Goal: Information Seeking & Learning: Check status

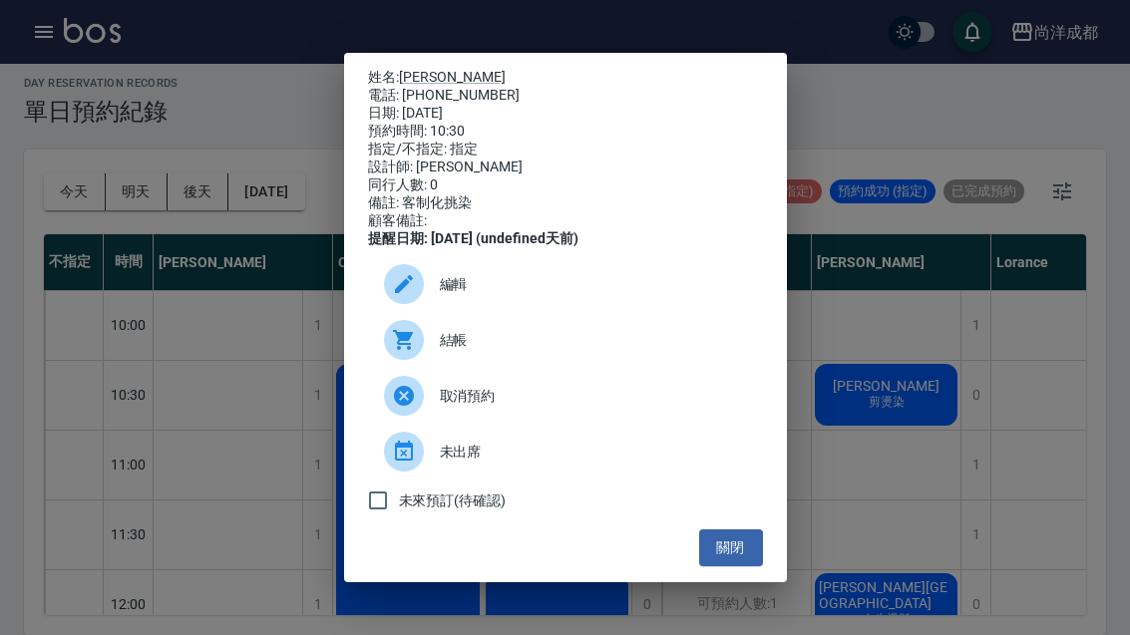
scroll to position [181, 85]
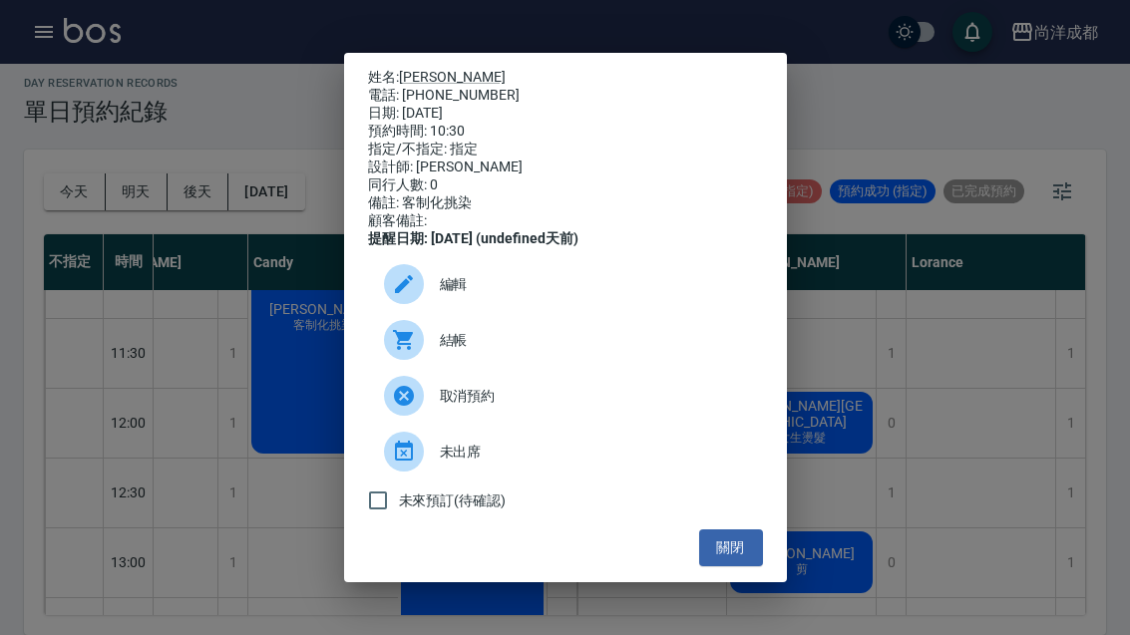
click at [273, 458] on div "姓名: [PERSON_NAME] 電話: [PHONE_NUMBER] 日期: [DATE] 預約時間: 10:30 指定/不指定: 指定 設計師: [PE…" at bounding box center [565, 317] width 1130 height 635
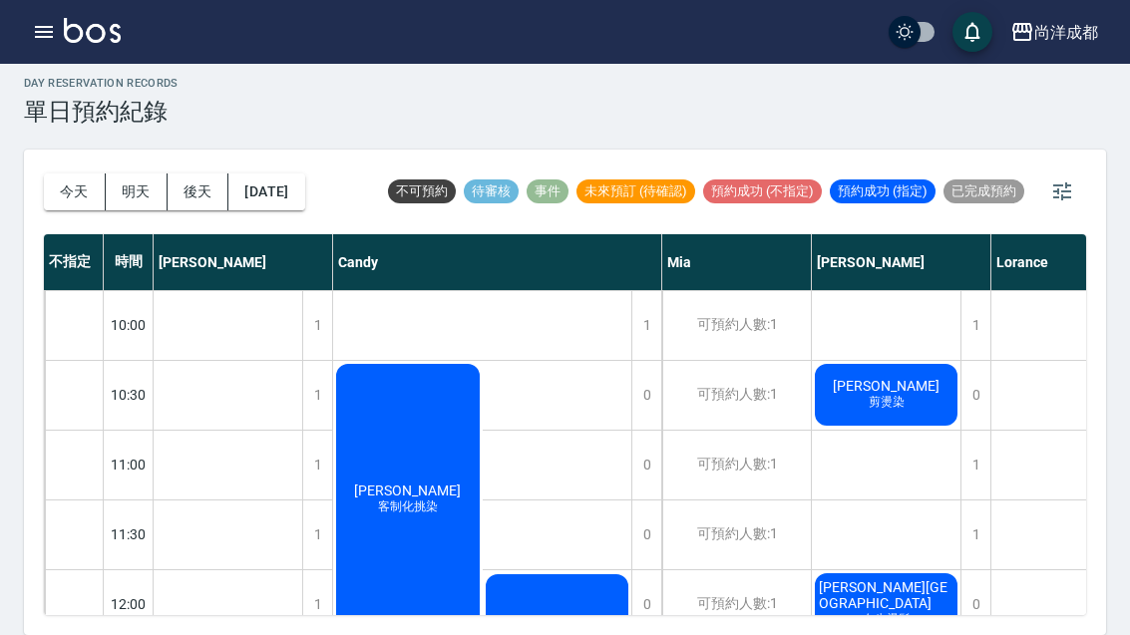
scroll to position [0, 0]
click at [87, 173] on button "今天" at bounding box center [75, 191] width 62 height 37
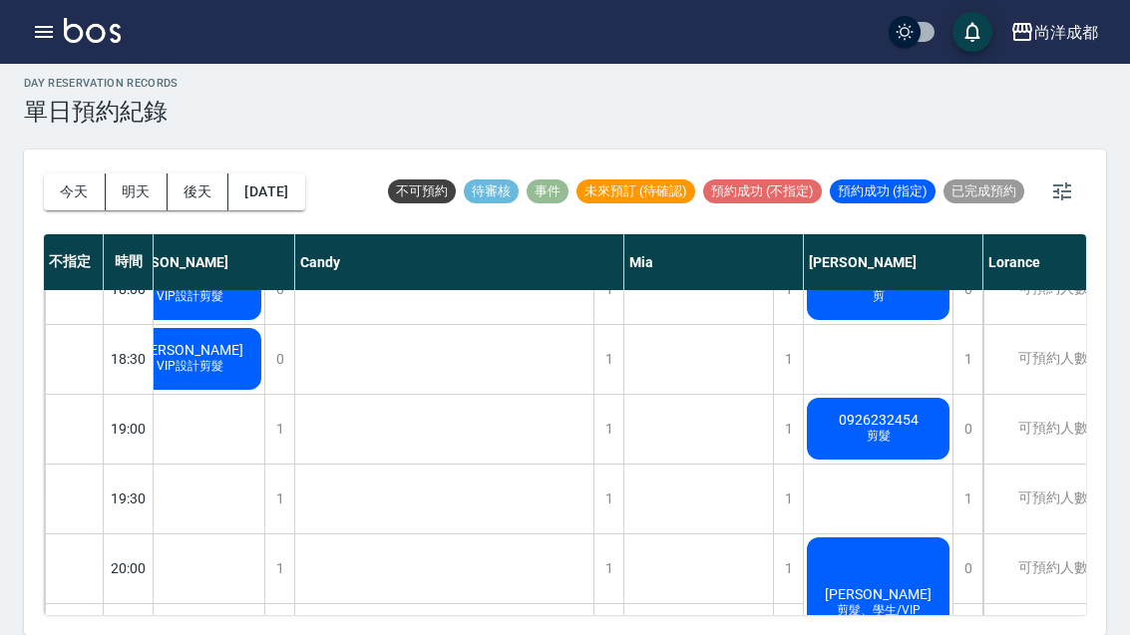
scroll to position [1153, 39]
click at [107, 173] on button "明天" at bounding box center [137, 191] width 62 height 37
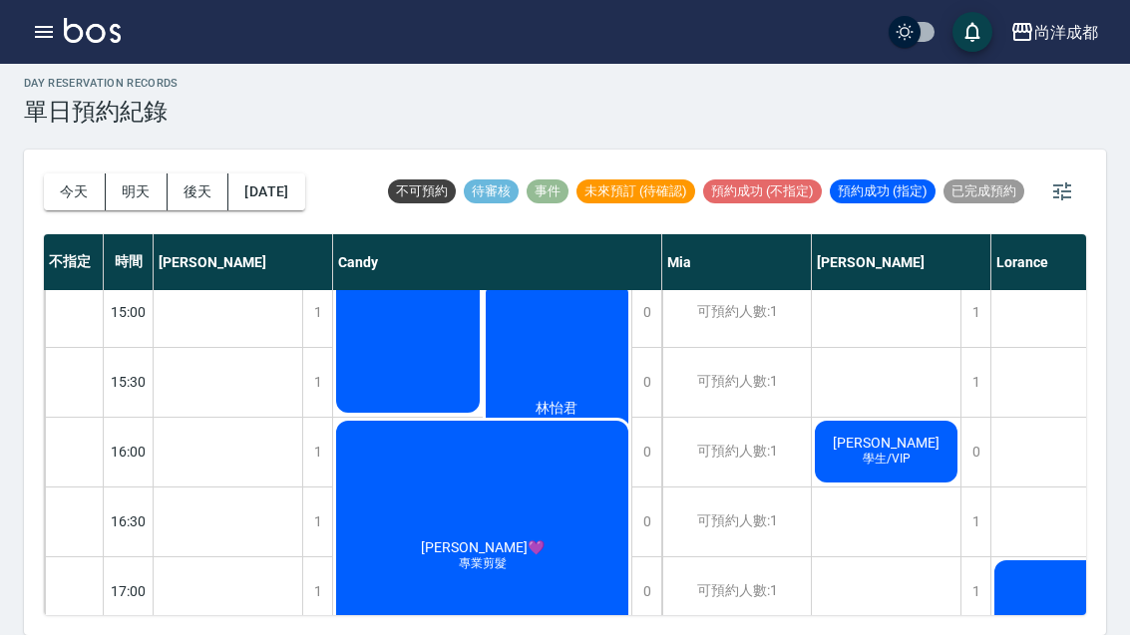
scroll to position [711, 0]
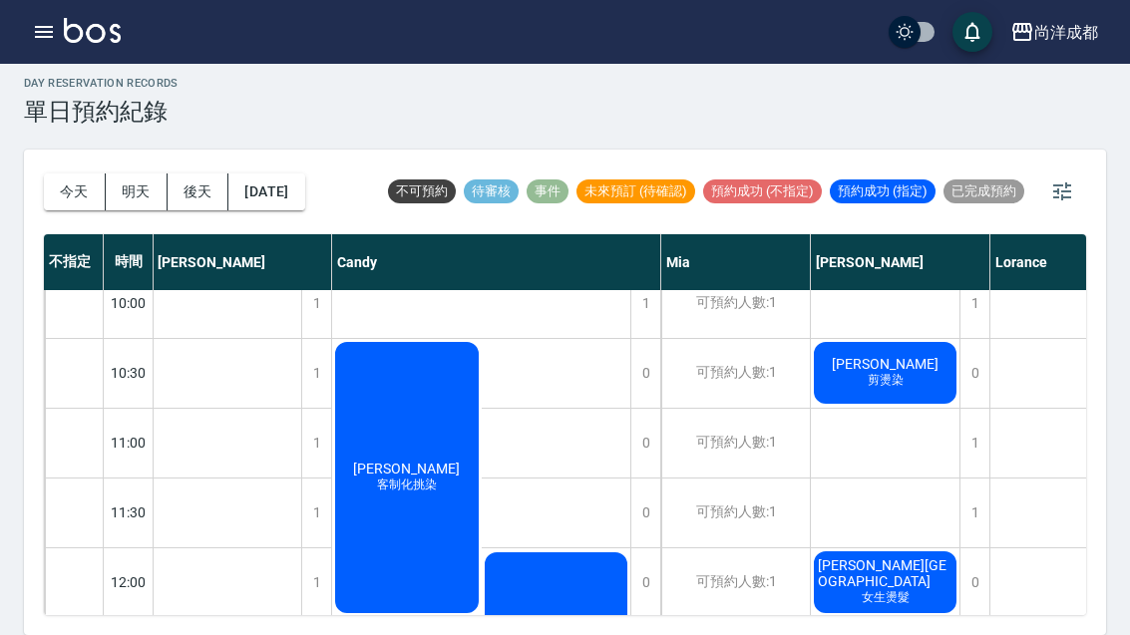
click at [69, 173] on button "今天" at bounding box center [75, 191] width 62 height 37
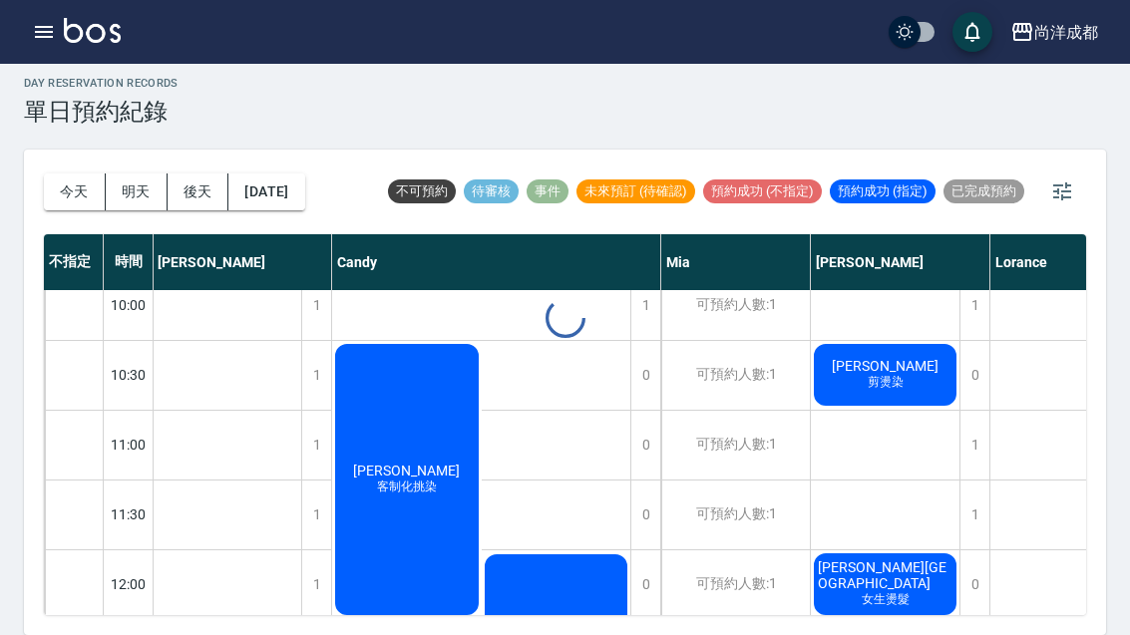
scroll to position [18, 1]
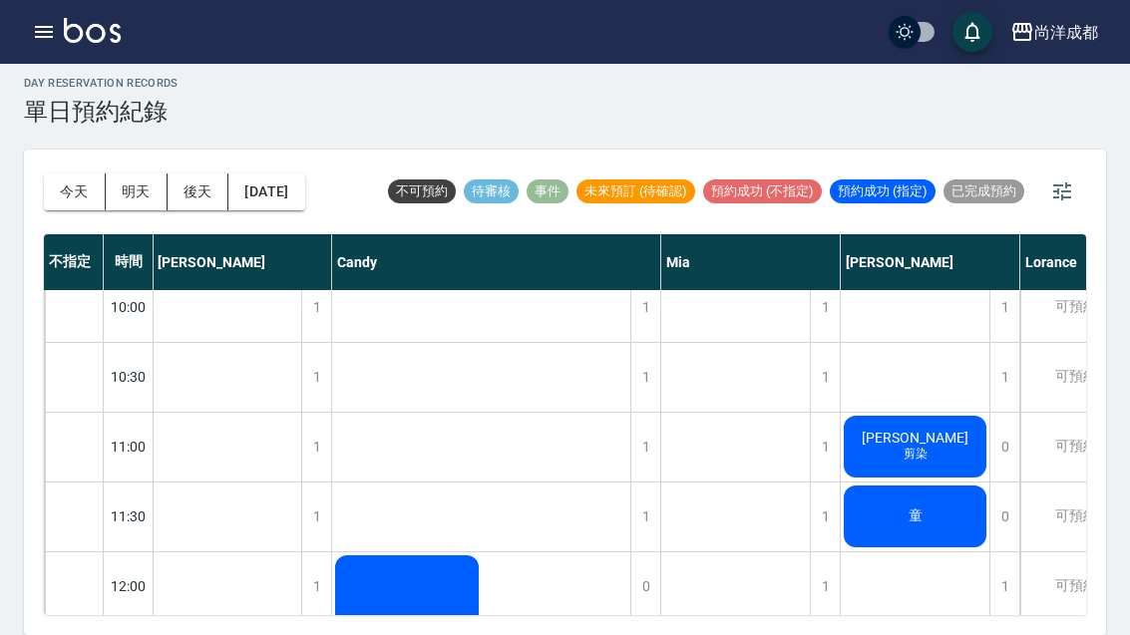
click at [62, 173] on button "今天" at bounding box center [75, 191] width 62 height 37
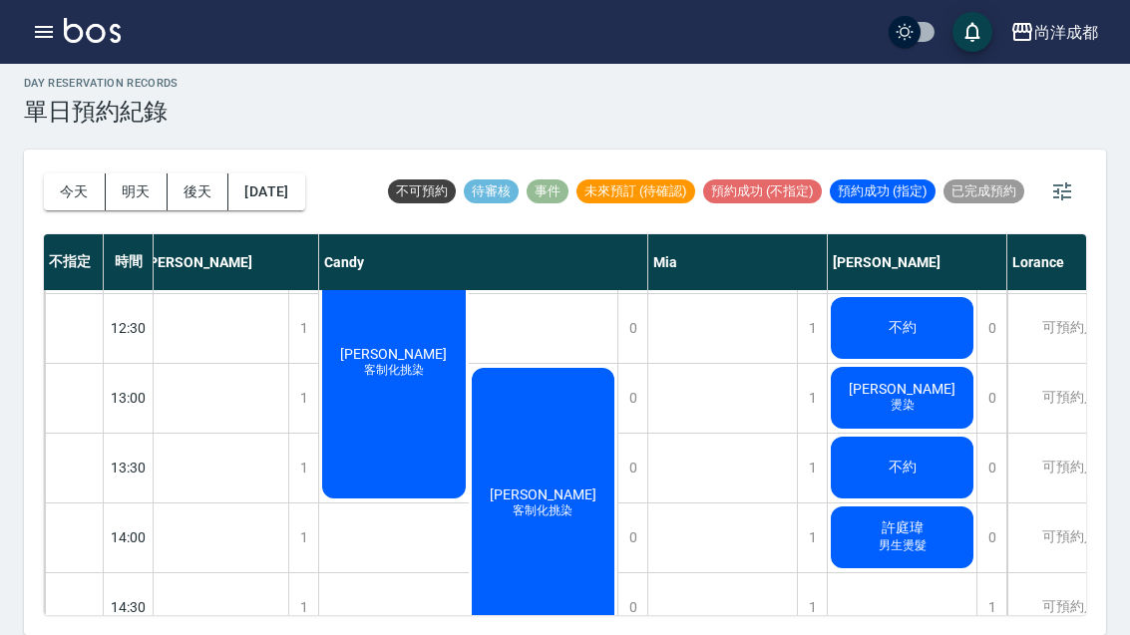
scroll to position [327, 24]
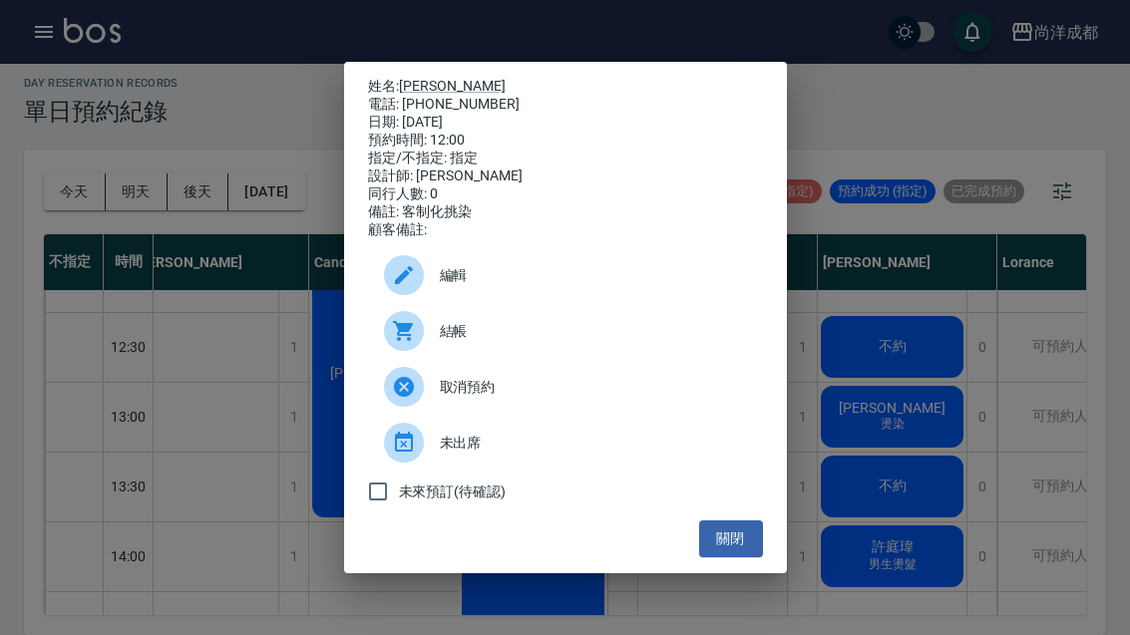
click at [737, 553] on button "關閉" at bounding box center [731, 538] width 64 height 37
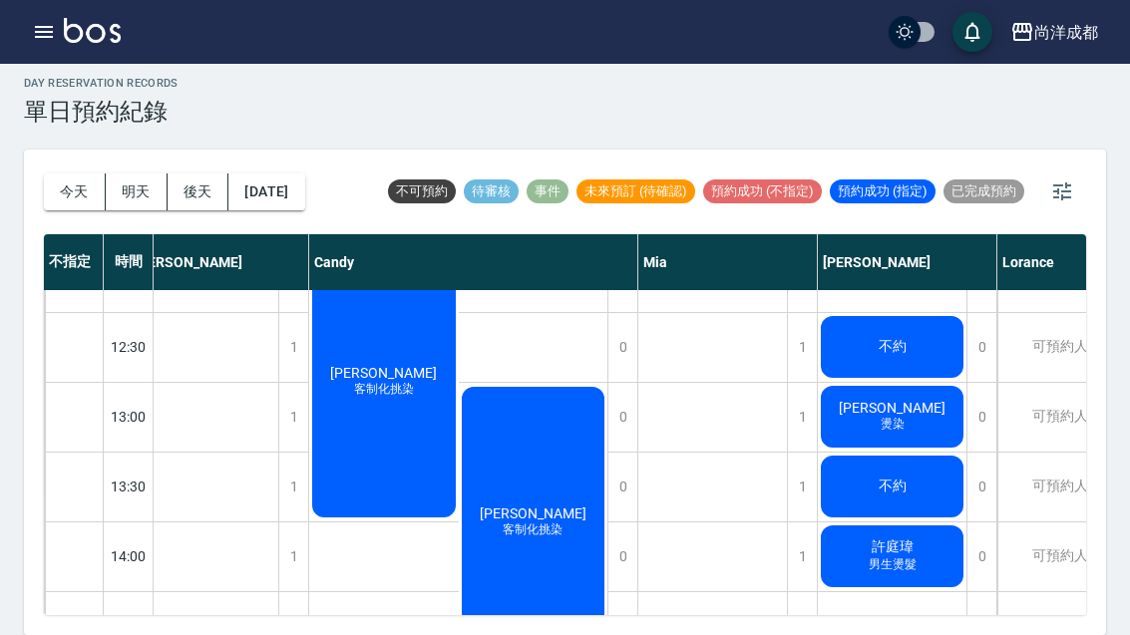
click at [87, 173] on button "今天" at bounding box center [75, 191] width 62 height 37
click at [55, 173] on button "今天" at bounding box center [75, 191] width 62 height 37
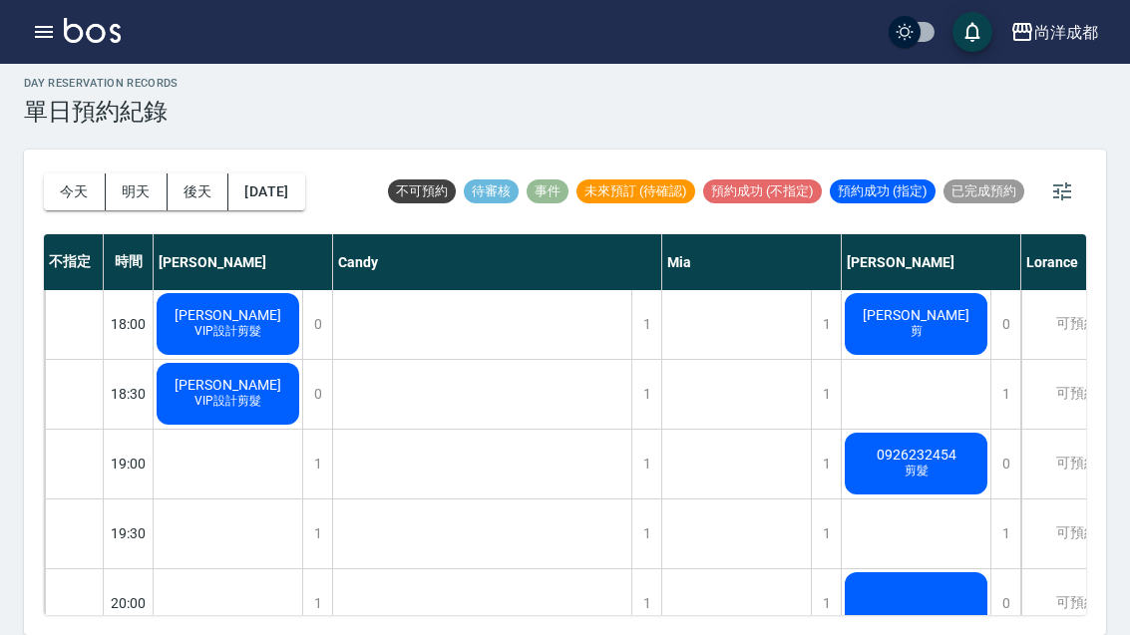
scroll to position [1117, 0]
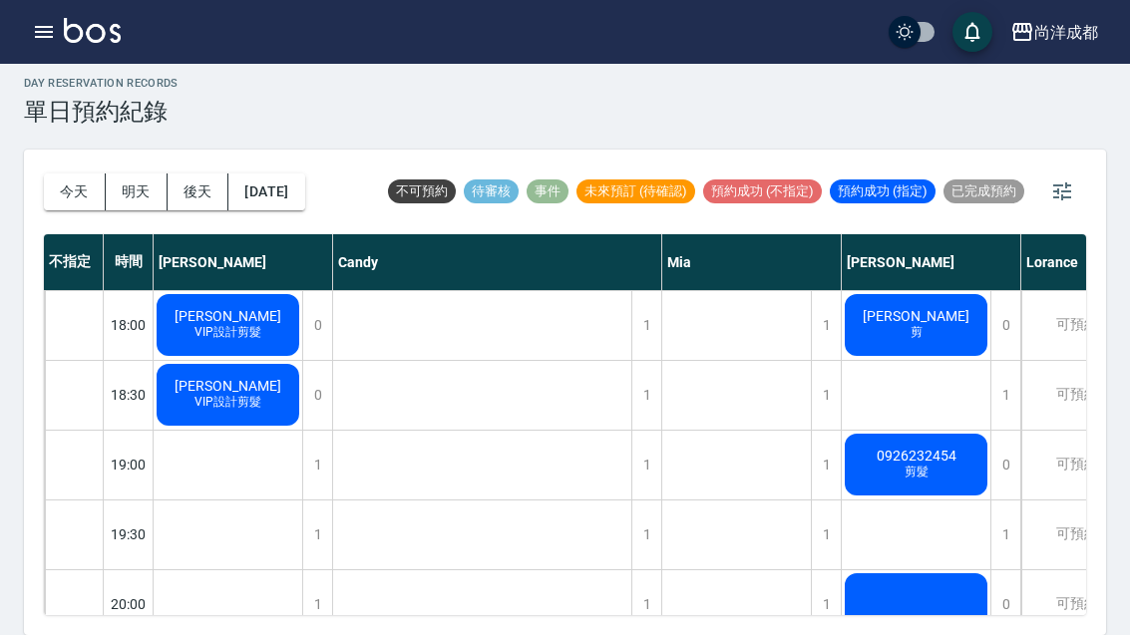
click at [302, 359] on div "0926232454 剪髮" at bounding box center [228, 325] width 149 height 68
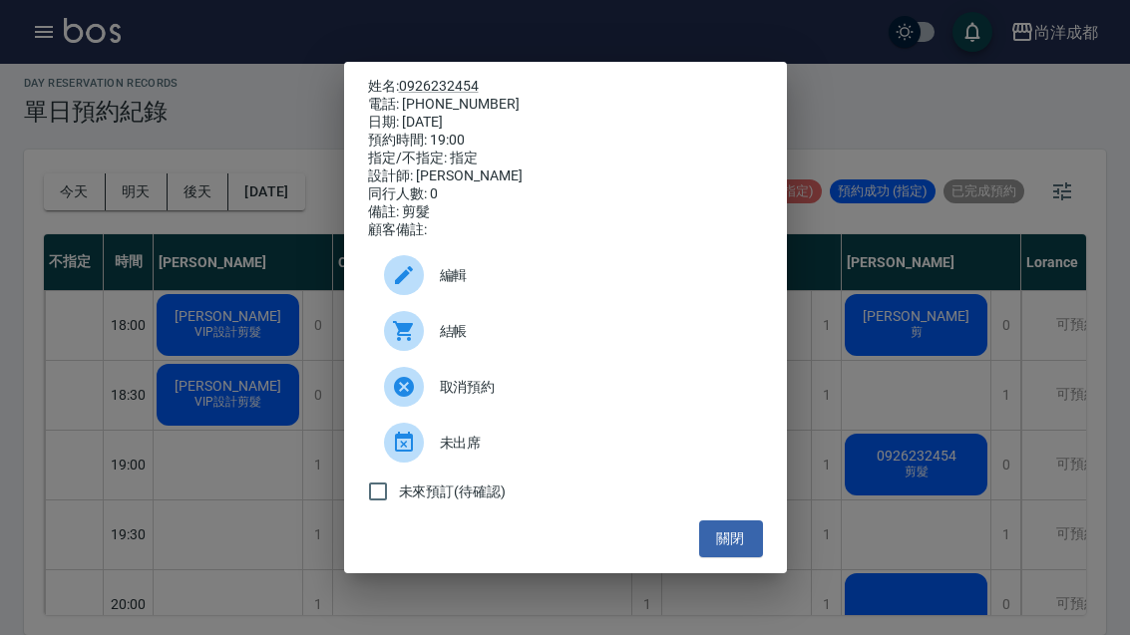
click at [692, 557] on div "關閉" at bounding box center [565, 538] width 395 height 37
click at [722, 557] on button "關閉" at bounding box center [731, 538] width 64 height 37
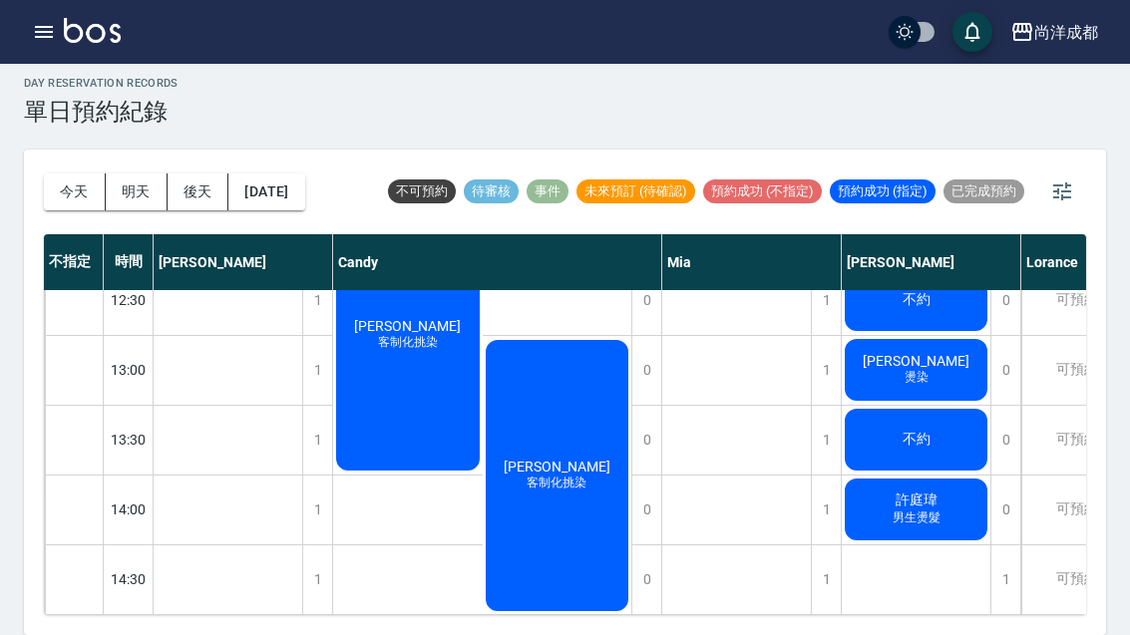
scroll to position [386, -1]
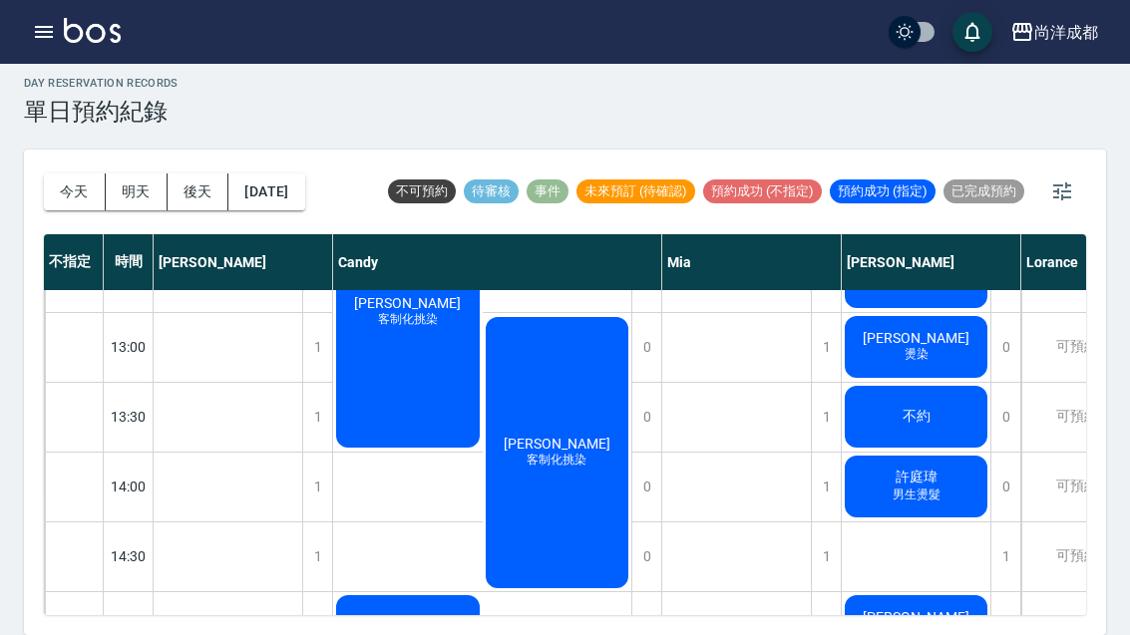
click at [149, 173] on button "明天" at bounding box center [137, 191] width 62 height 37
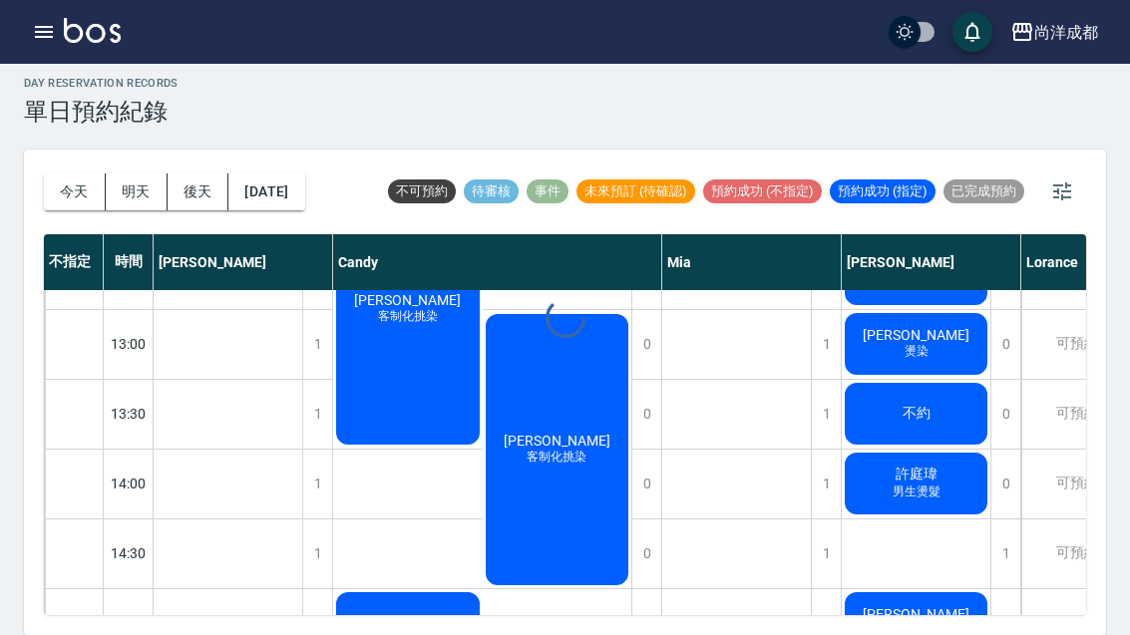
scroll to position [401, 0]
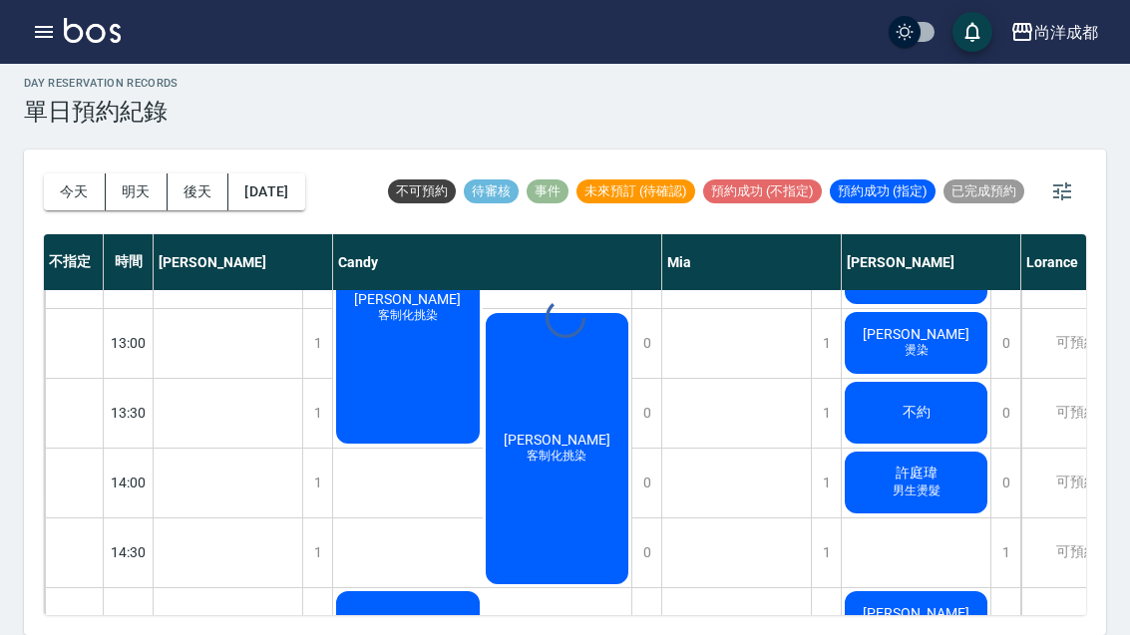
click at [148, 143] on div at bounding box center [565, 317] width 1130 height 635
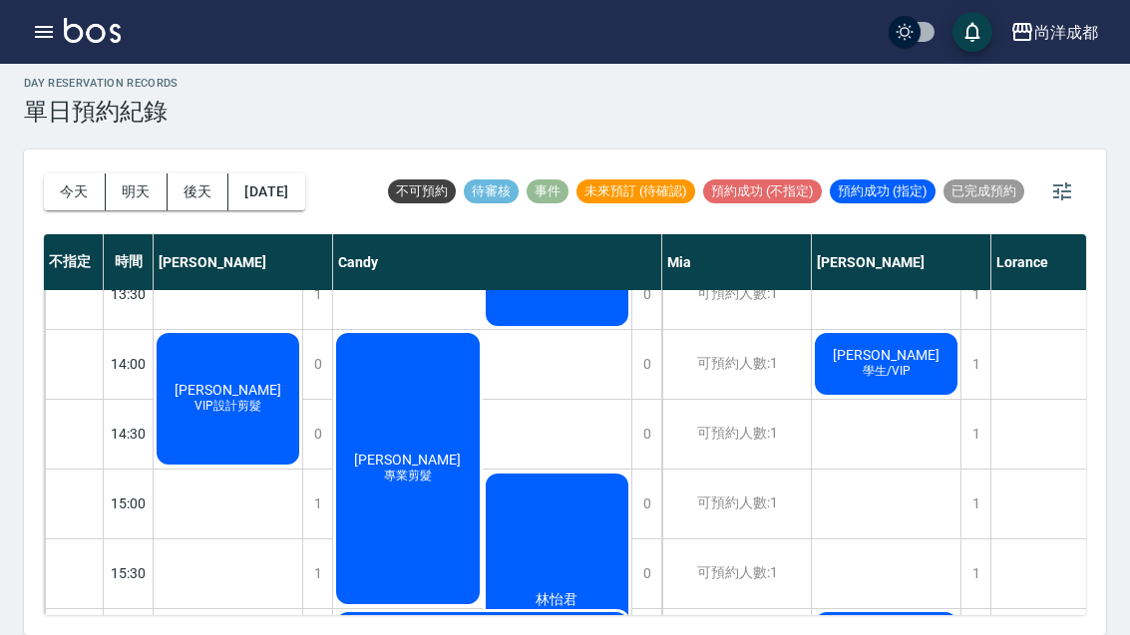
scroll to position [501, 0]
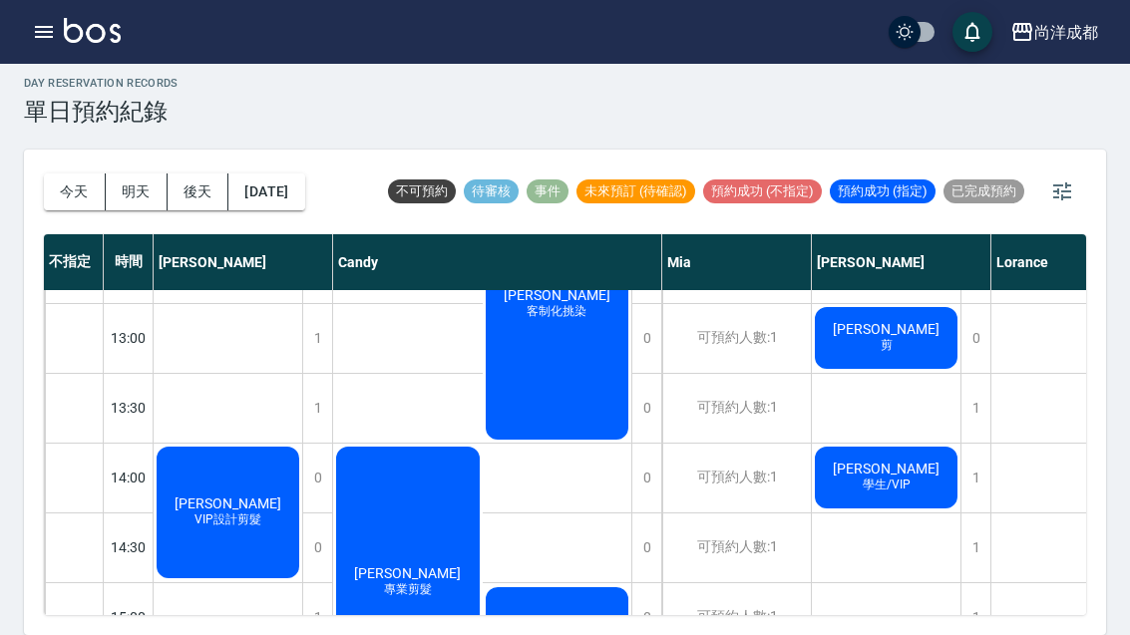
click at [68, 173] on button "今天" at bounding box center [75, 191] width 62 height 37
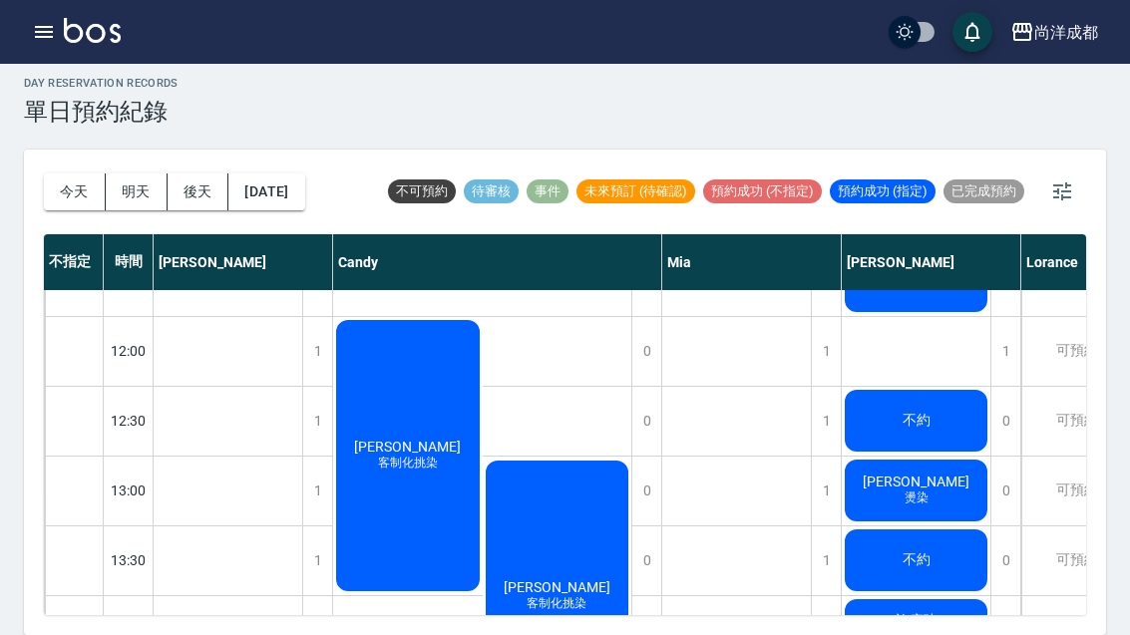
scroll to position [345, -3]
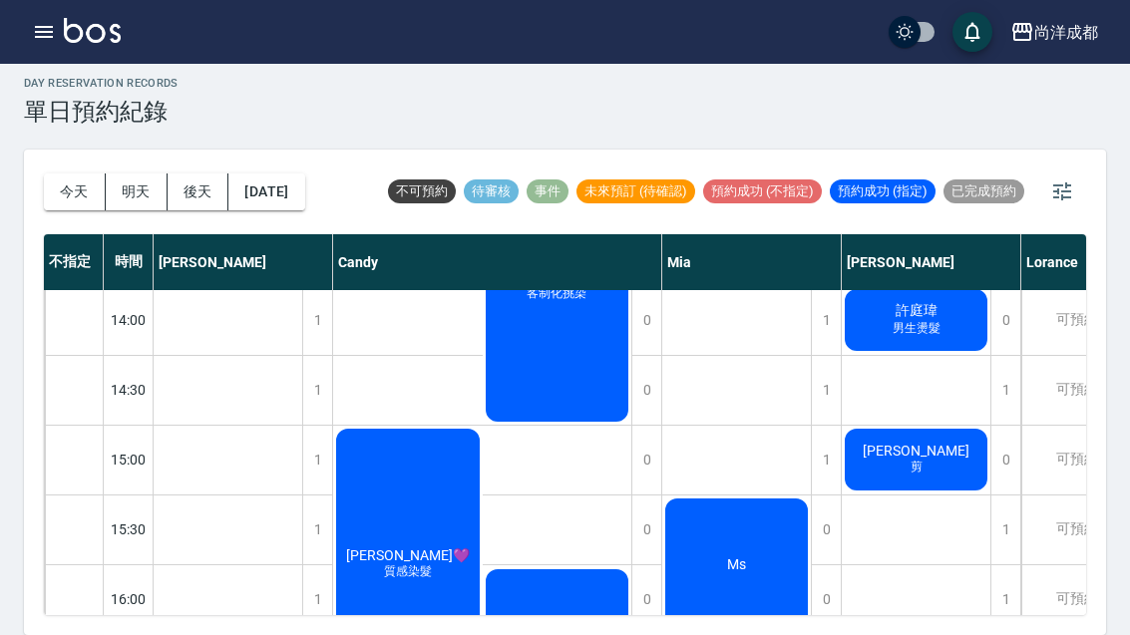
click at [137, 173] on button "明天" at bounding box center [137, 191] width 62 height 37
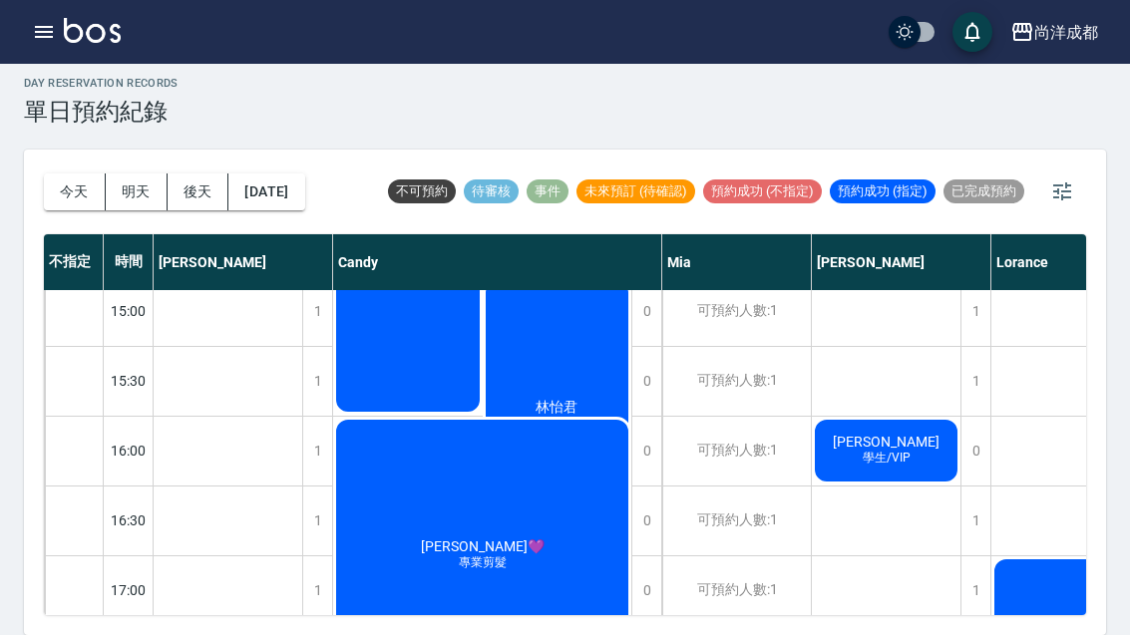
scroll to position [715, 0]
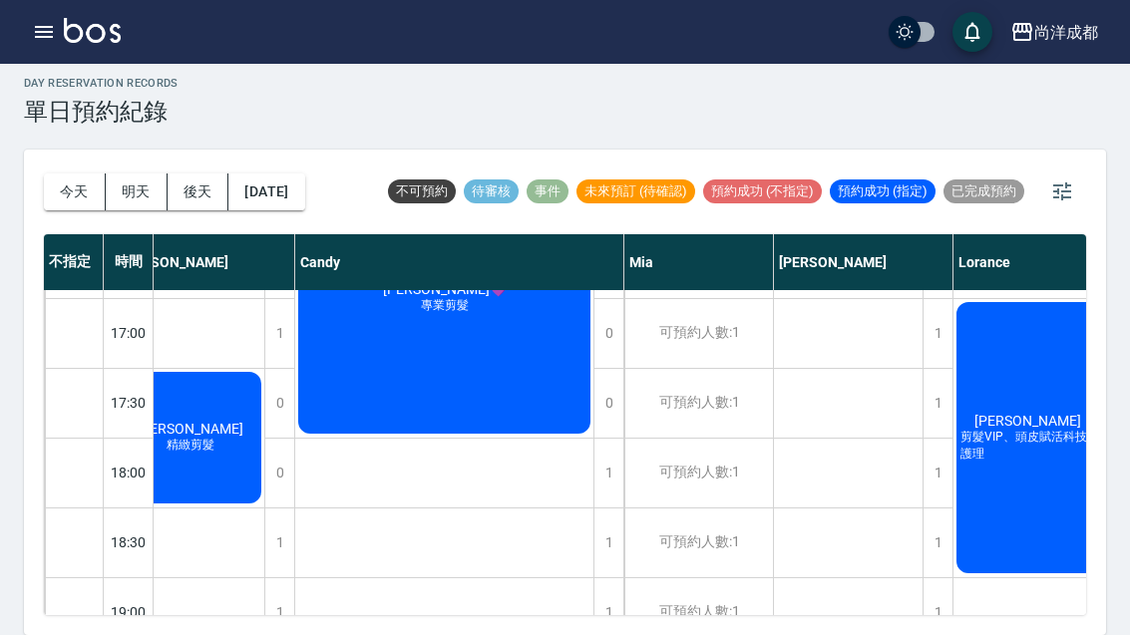
click at [71, 173] on button "今天" at bounding box center [75, 191] width 62 height 37
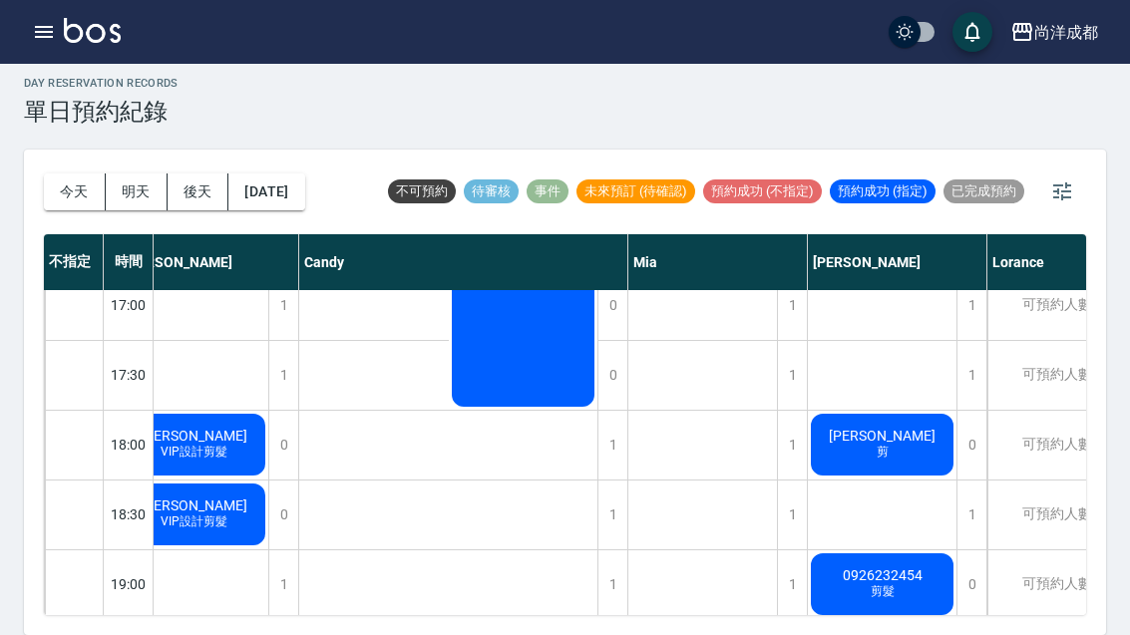
click at [71, 173] on button "今天" at bounding box center [75, 191] width 62 height 37
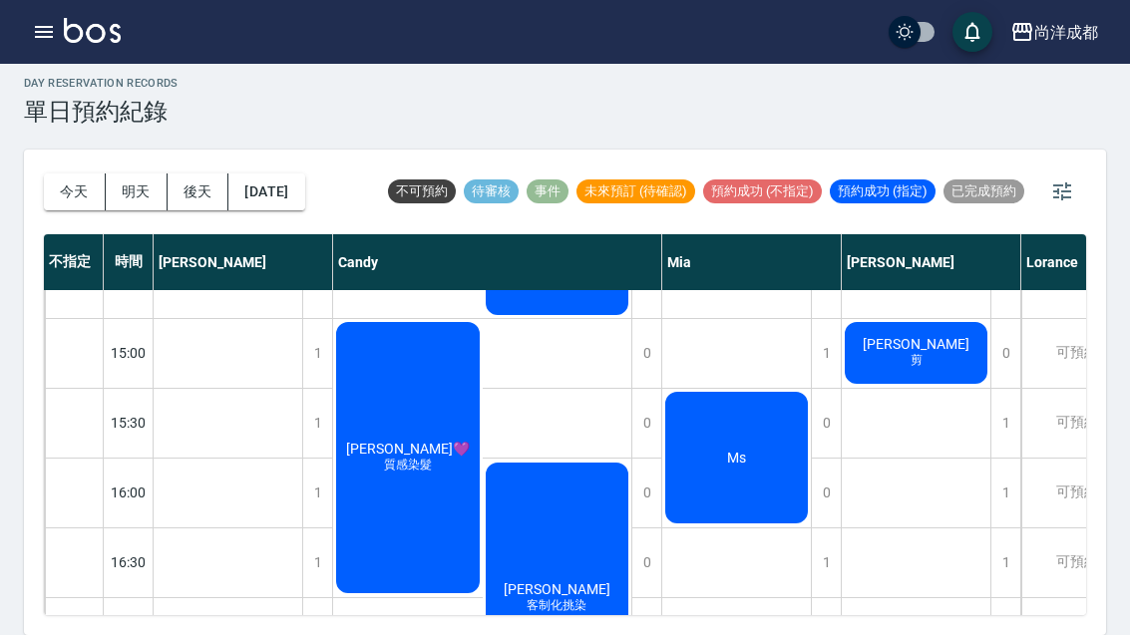
scroll to position [441, -2]
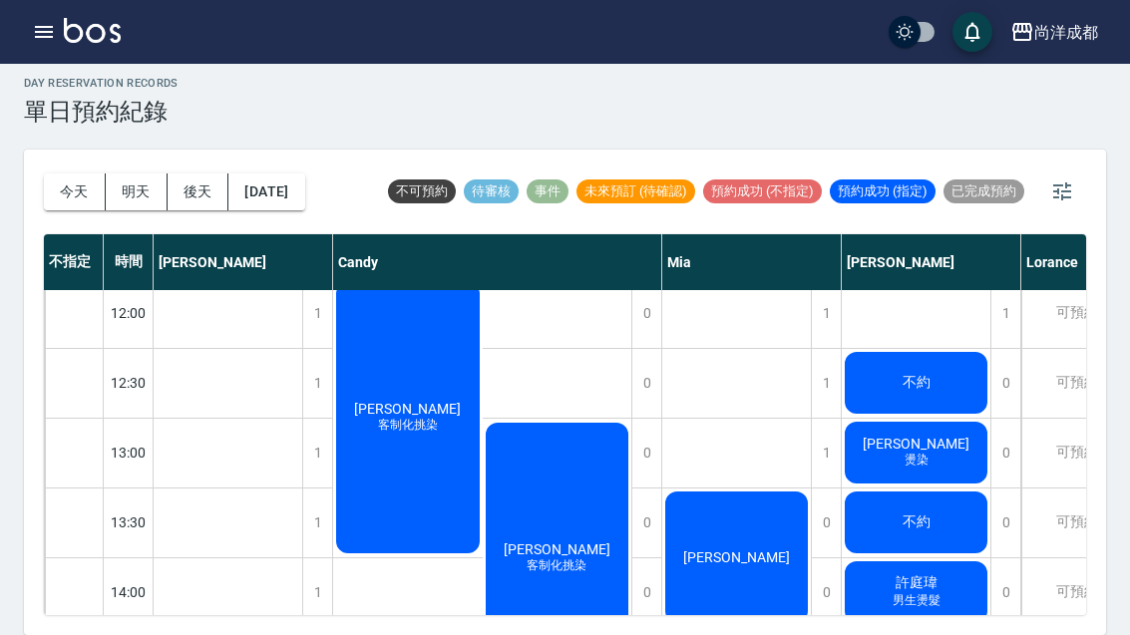
click at [62, 173] on button "今天" at bounding box center [75, 191] width 62 height 37
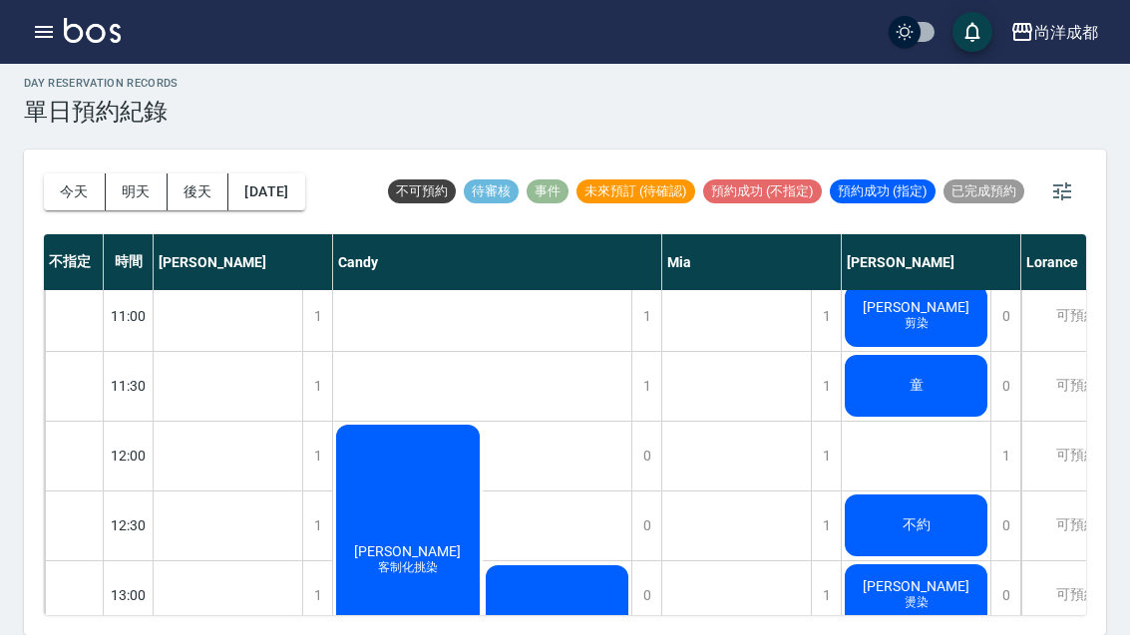
click at [61, 173] on button "今天" at bounding box center [75, 191] width 62 height 37
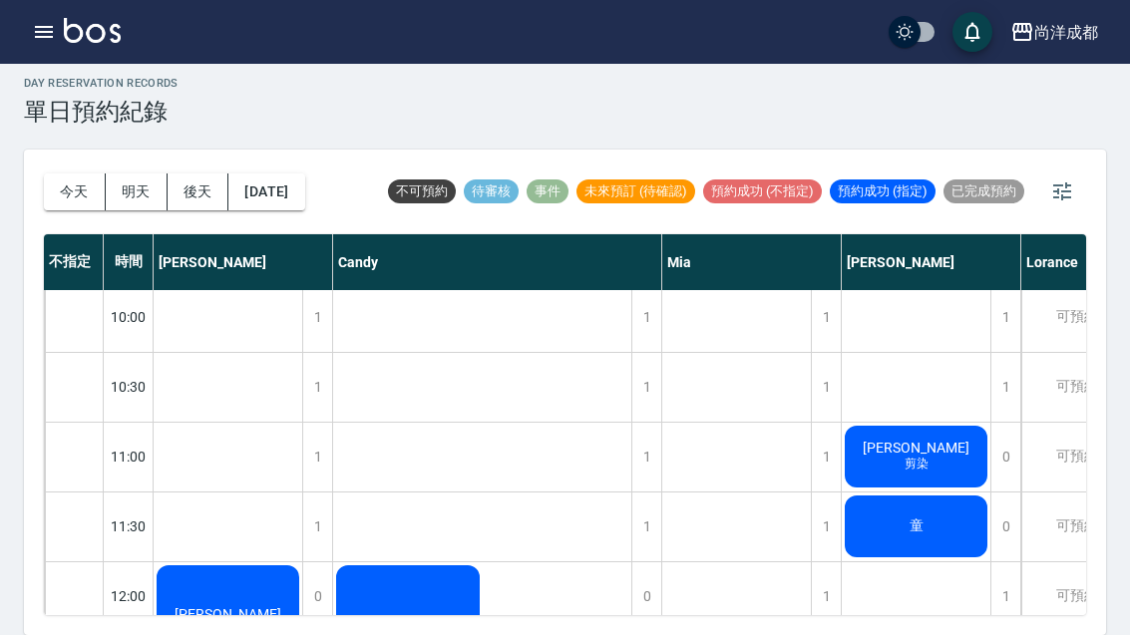
scroll to position [4, 0]
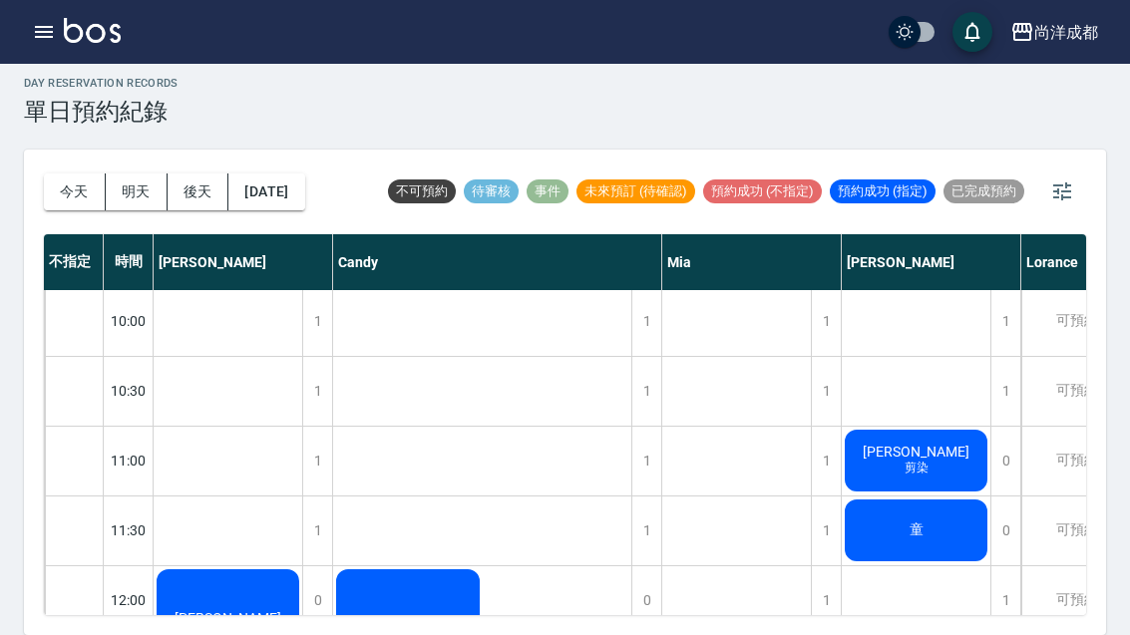
click at [251, 173] on button "[DATE]" at bounding box center [266, 191] width 76 height 37
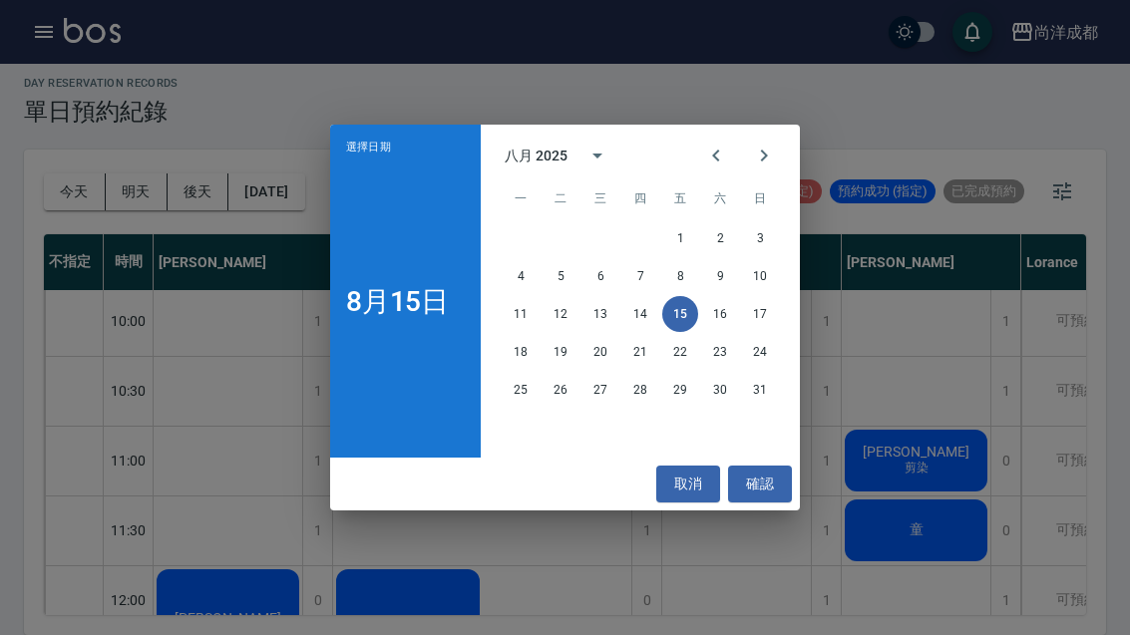
click at [652, 349] on button "21" at bounding box center [640, 352] width 36 height 36
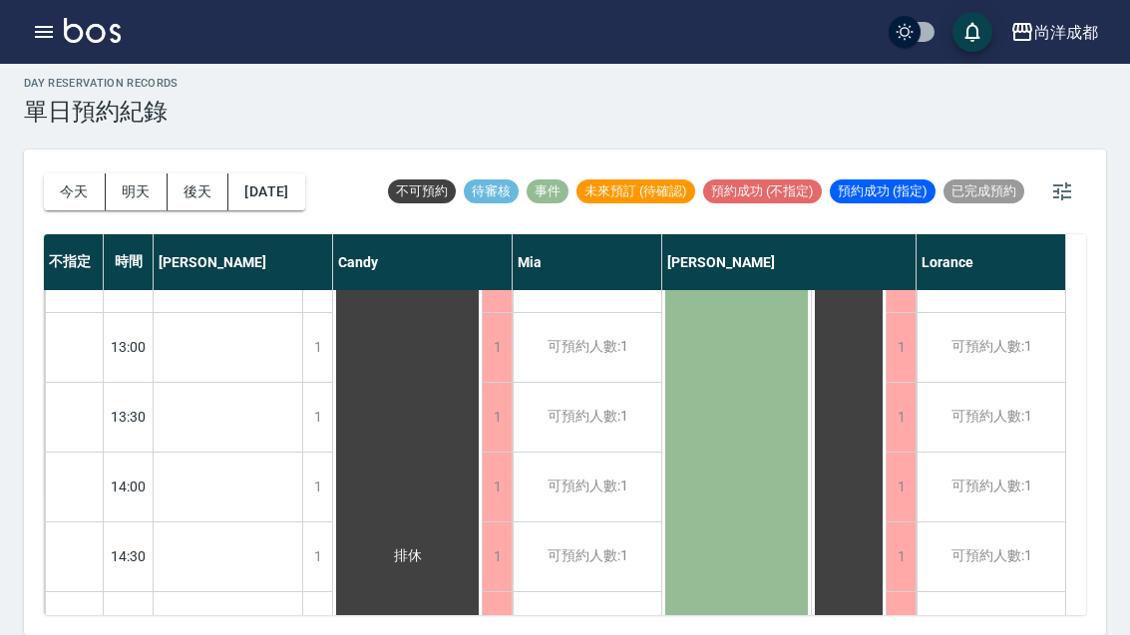
click at [260, 173] on button "[DATE]" at bounding box center [266, 191] width 76 height 37
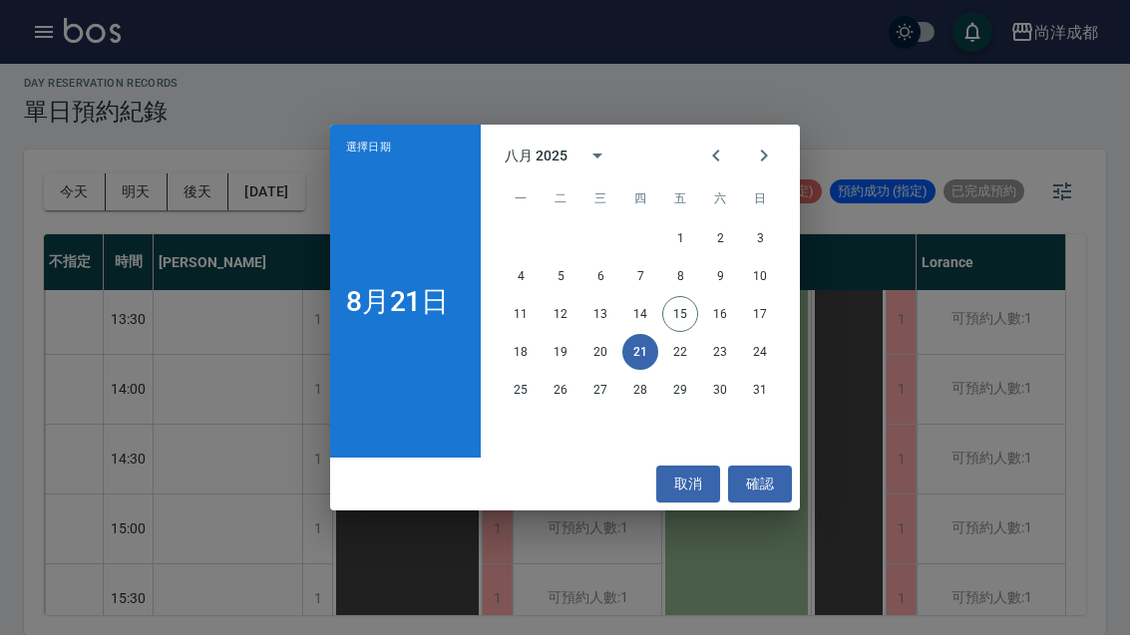
click at [599, 344] on button "20" at bounding box center [600, 352] width 36 height 36
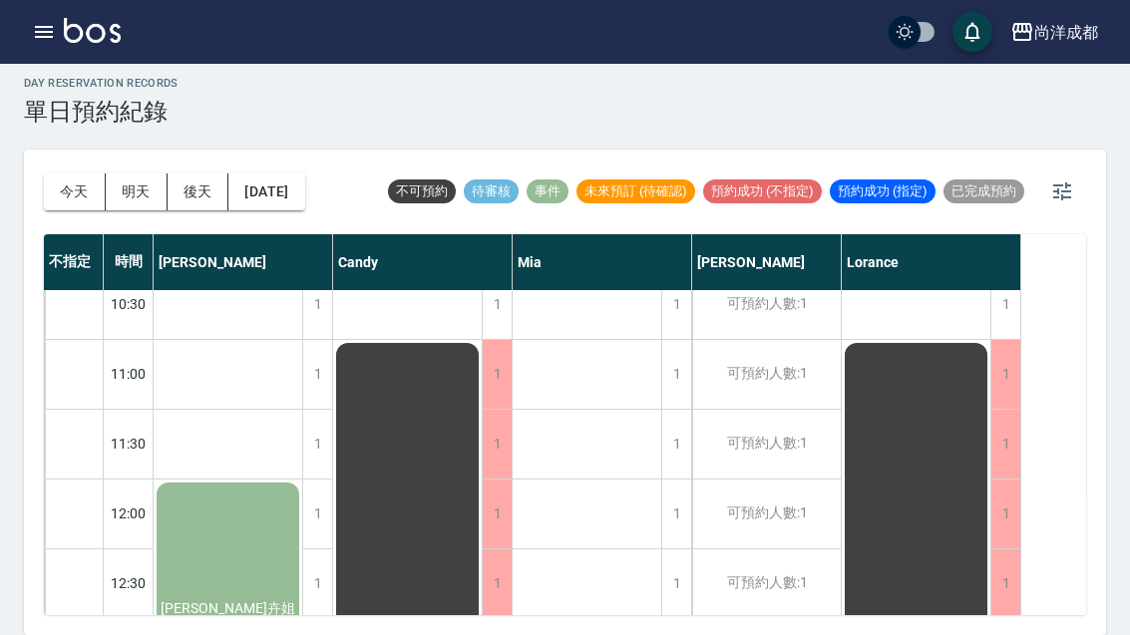
click at [271, 173] on button "[DATE]" at bounding box center [266, 191] width 76 height 37
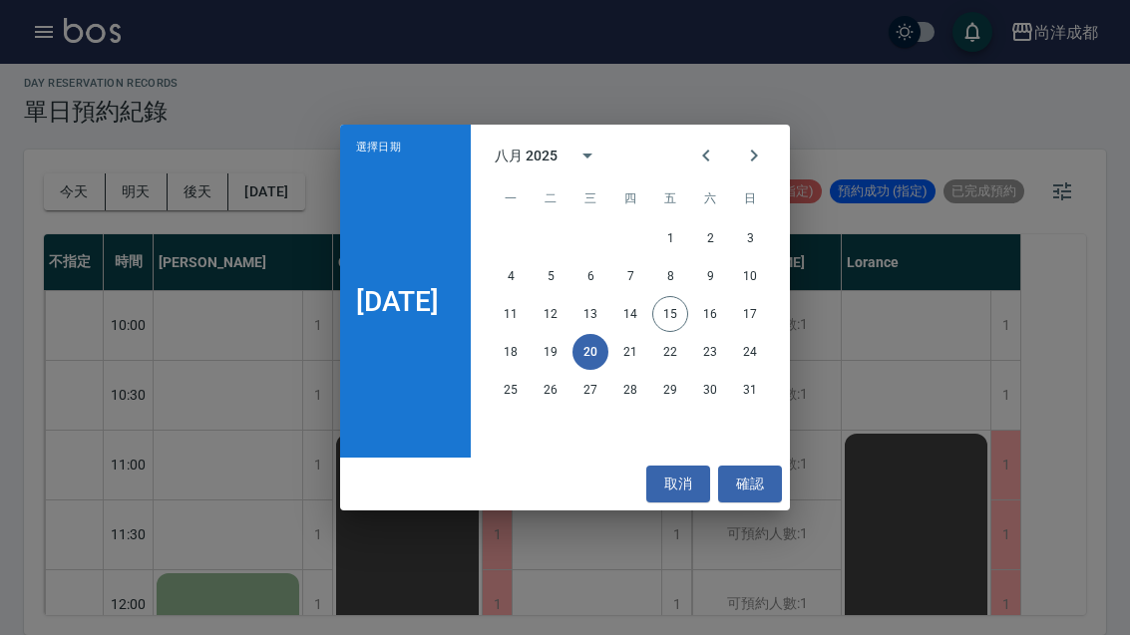
click at [688, 360] on button "22" at bounding box center [670, 352] width 36 height 36
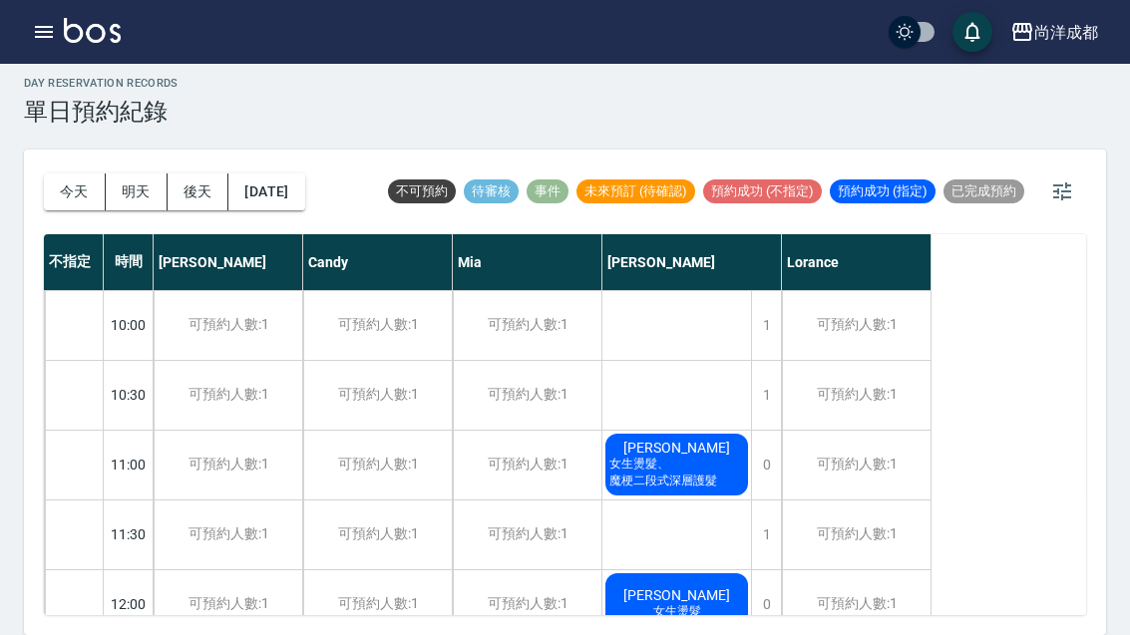
click at [272, 173] on button "[DATE]" at bounding box center [266, 191] width 76 height 37
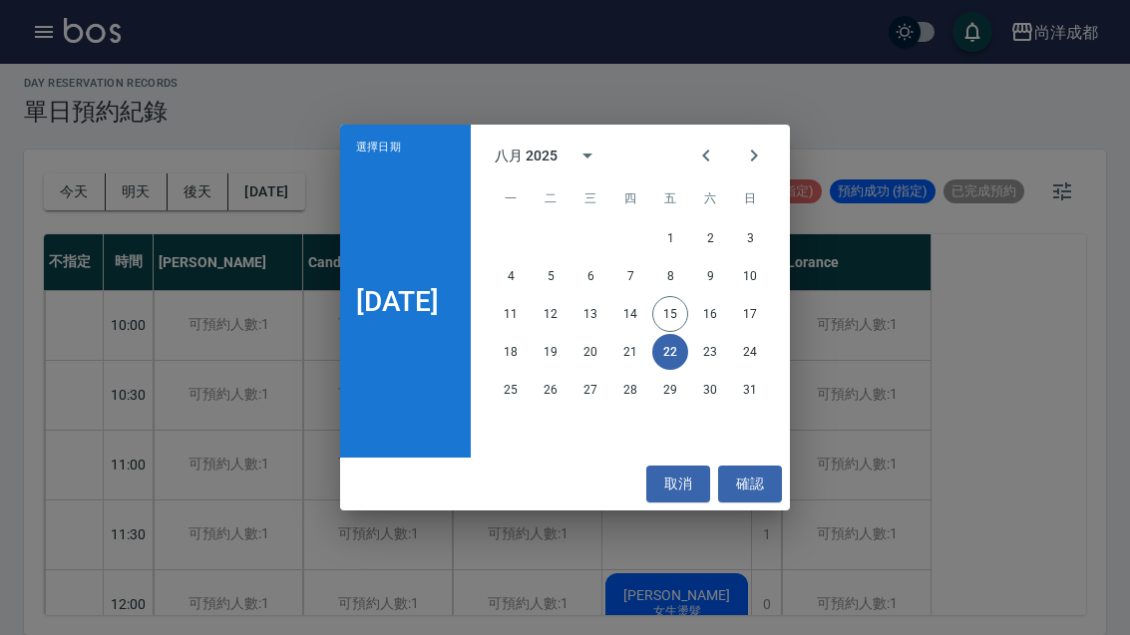
click at [568, 351] on button "19" at bounding box center [550, 352] width 36 height 36
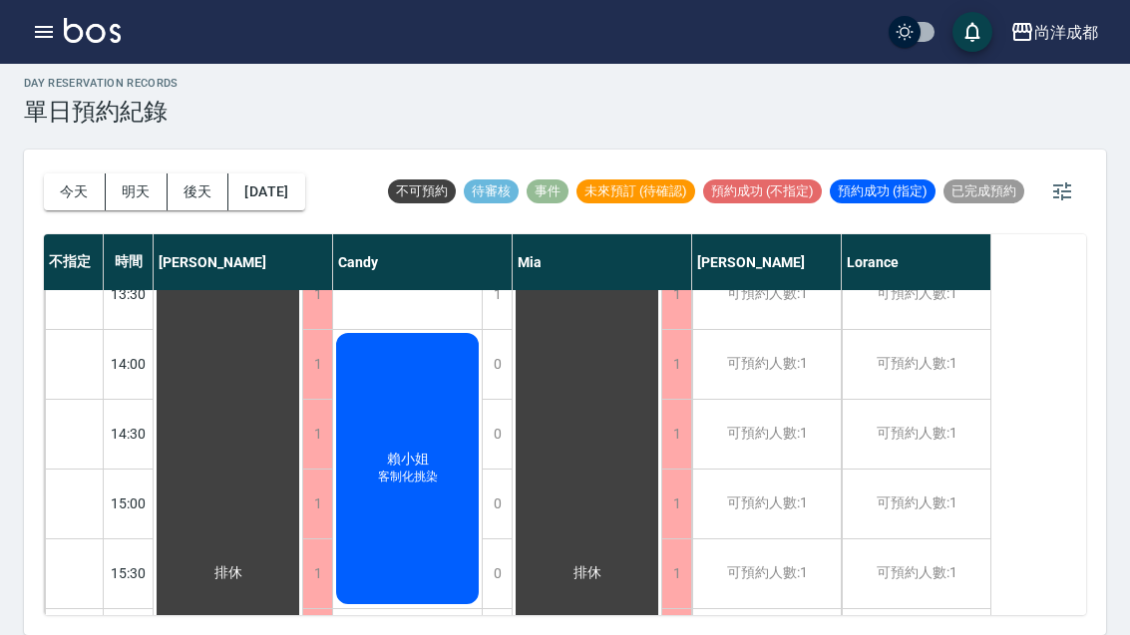
click at [259, 173] on button "[DATE]" at bounding box center [266, 191] width 76 height 37
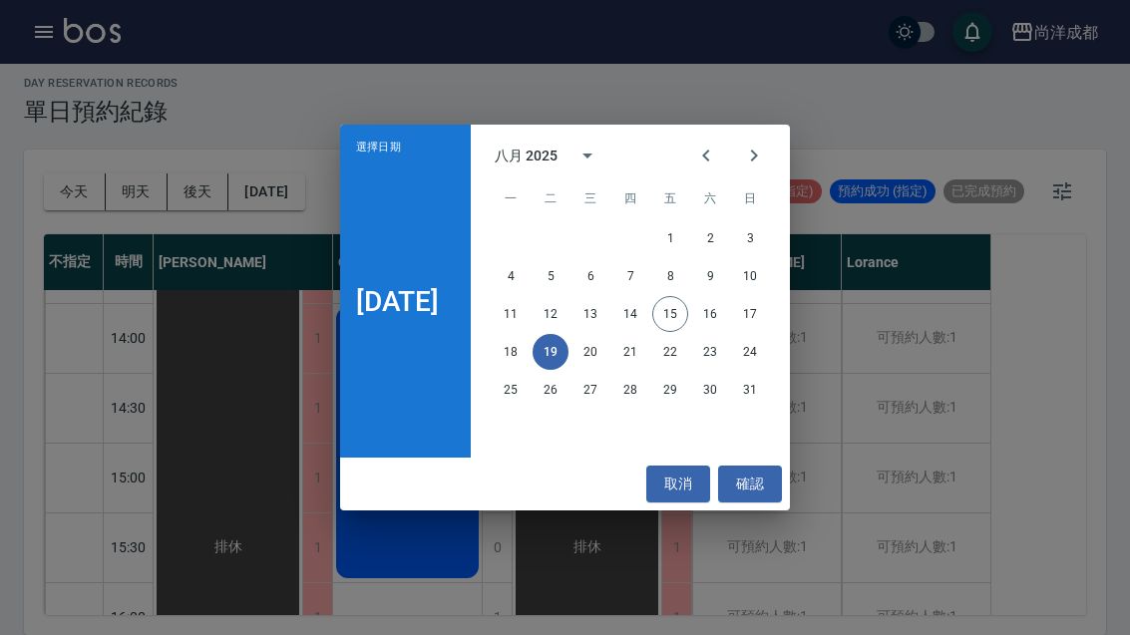
click at [892, 338] on div "選擇日期 [DATE] 八月 2025 一 二 三 四 五 六 日 1 2 3 4 5 6 7 8 9 10 11 12 13 14 15 16 17 18 …" at bounding box center [565, 317] width 1130 height 635
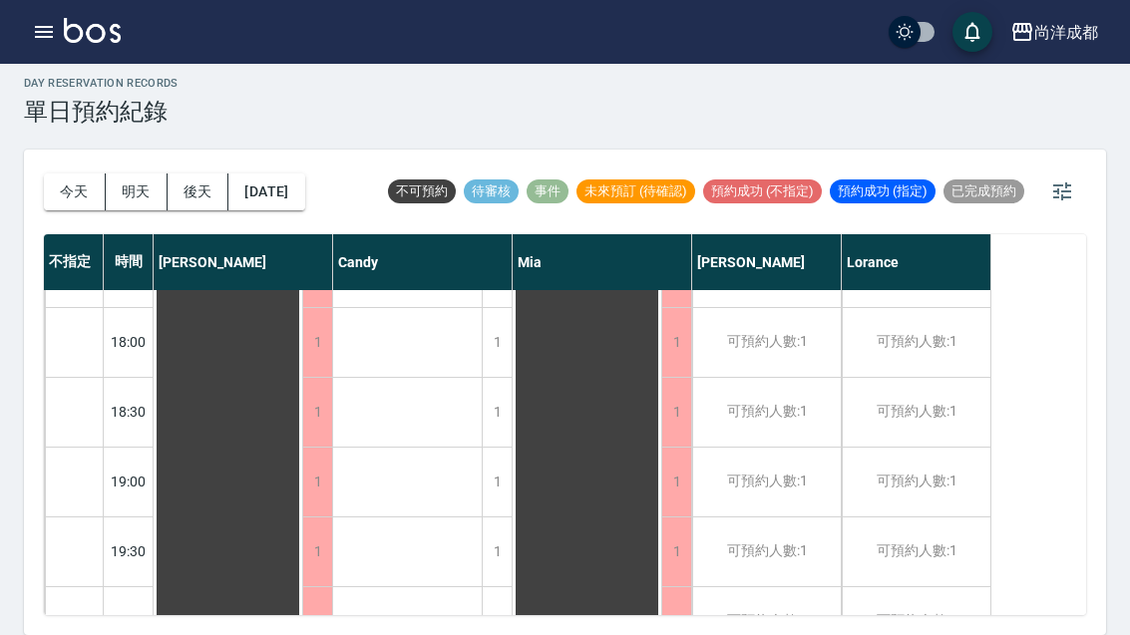
click at [268, 173] on button "[DATE]" at bounding box center [266, 191] width 76 height 37
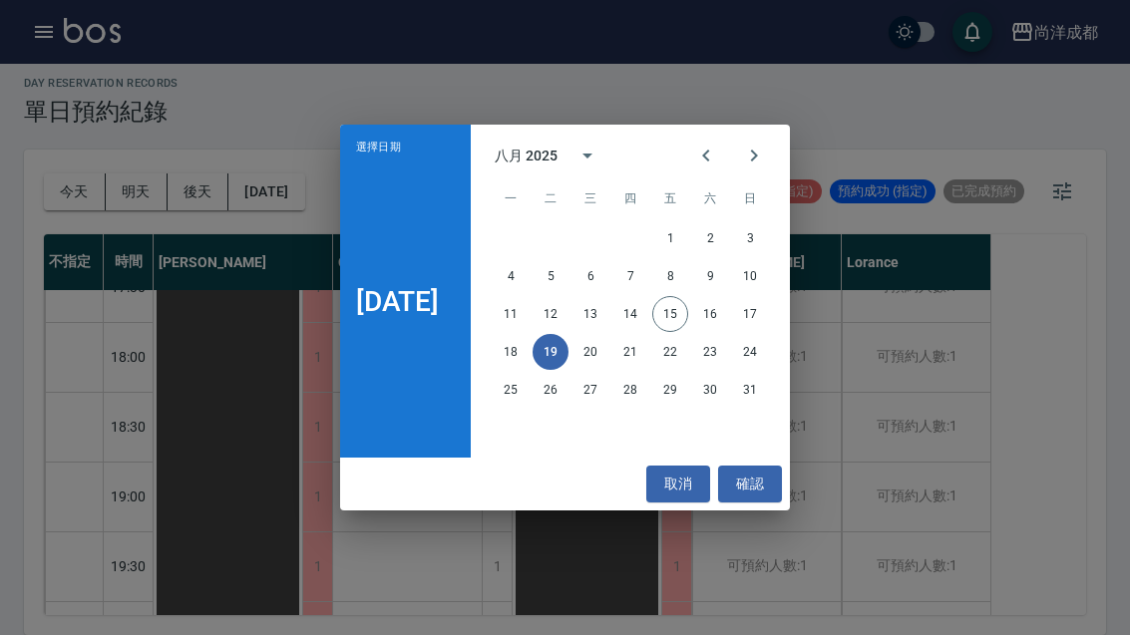
scroll to position [1083, 0]
click at [608, 352] on button "20" at bounding box center [590, 352] width 36 height 36
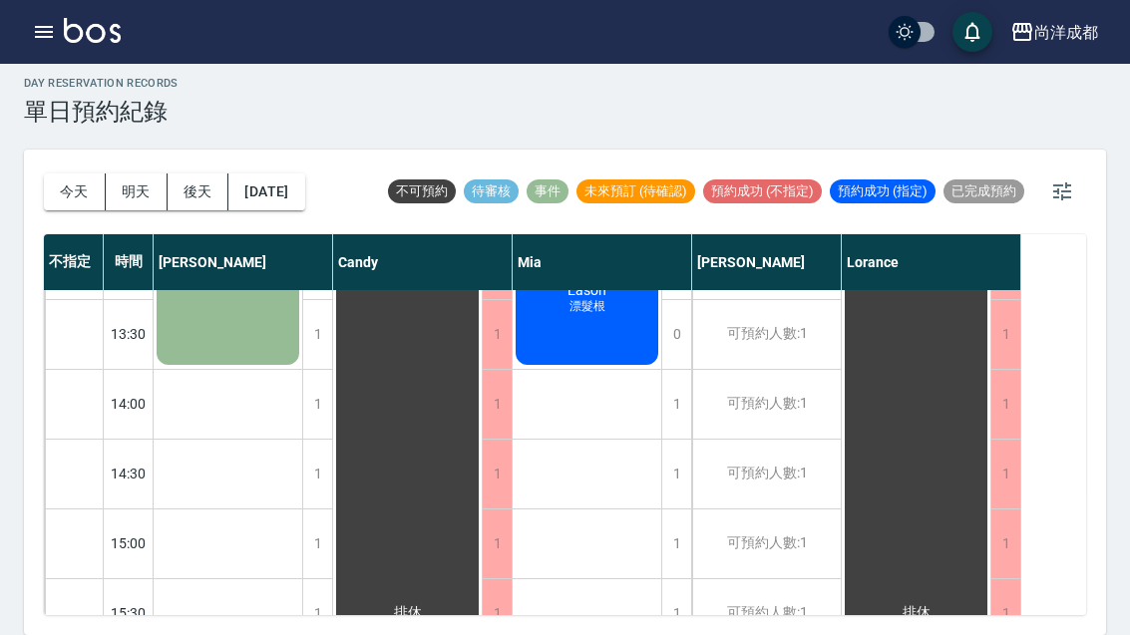
click at [261, 173] on button "[DATE]" at bounding box center [266, 191] width 76 height 37
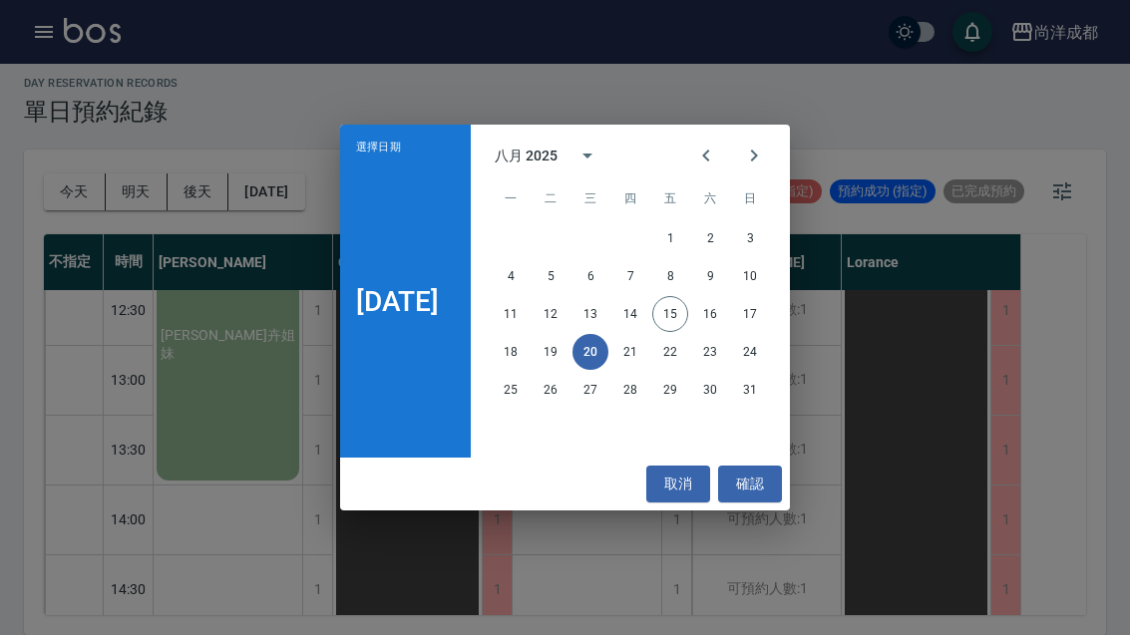
click at [522, 358] on button "18" at bounding box center [511, 352] width 36 height 36
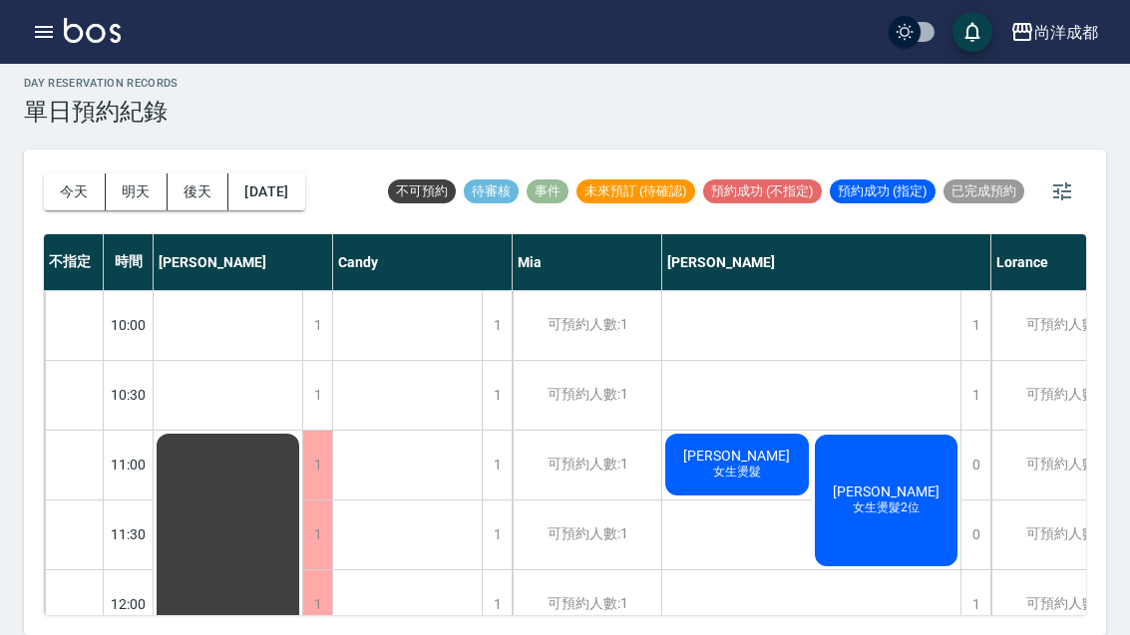
scroll to position [-2, 0]
click at [262, 173] on button "[DATE]" at bounding box center [266, 191] width 76 height 37
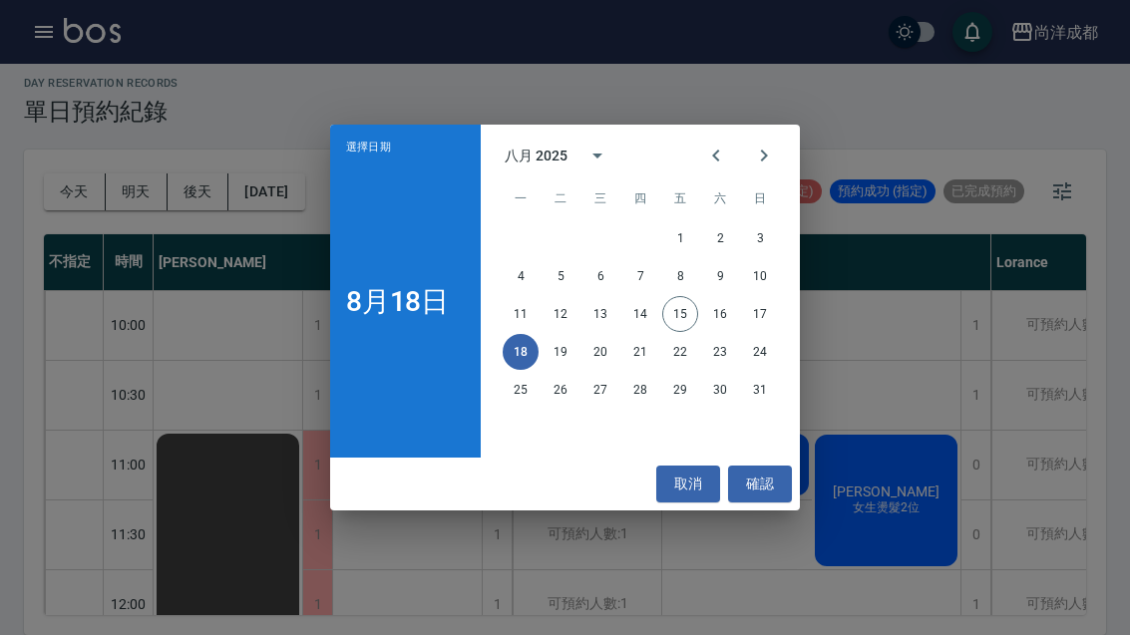
click at [559, 339] on button "19" at bounding box center [560, 352] width 36 height 36
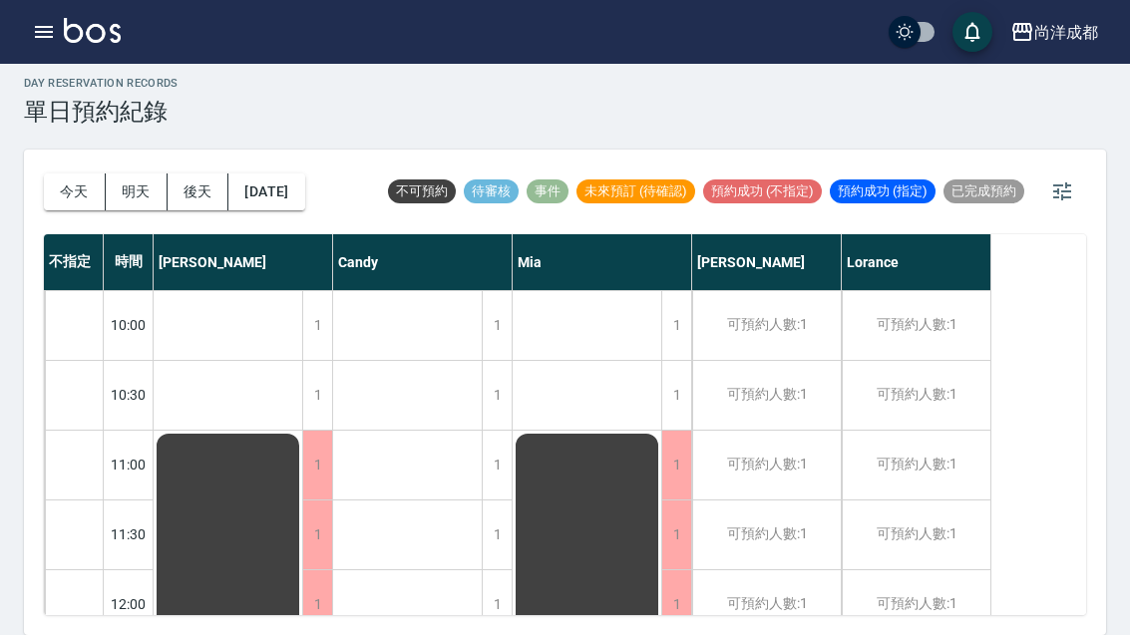
click at [272, 173] on button "[DATE]" at bounding box center [266, 191] width 76 height 37
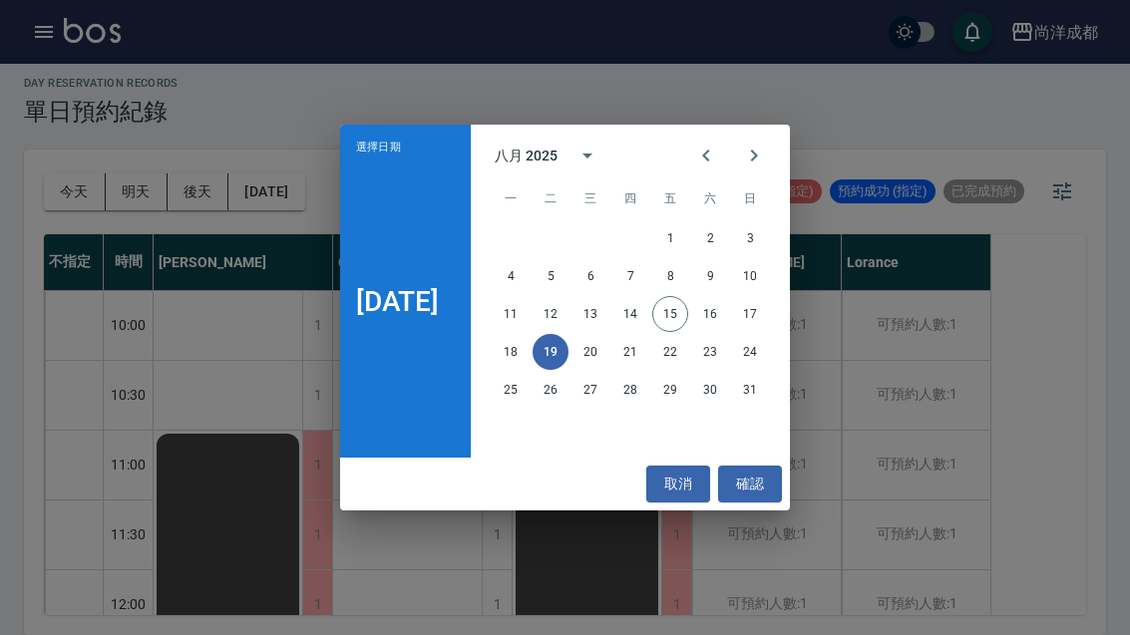
click at [703, 488] on button "取消" at bounding box center [678, 484] width 64 height 37
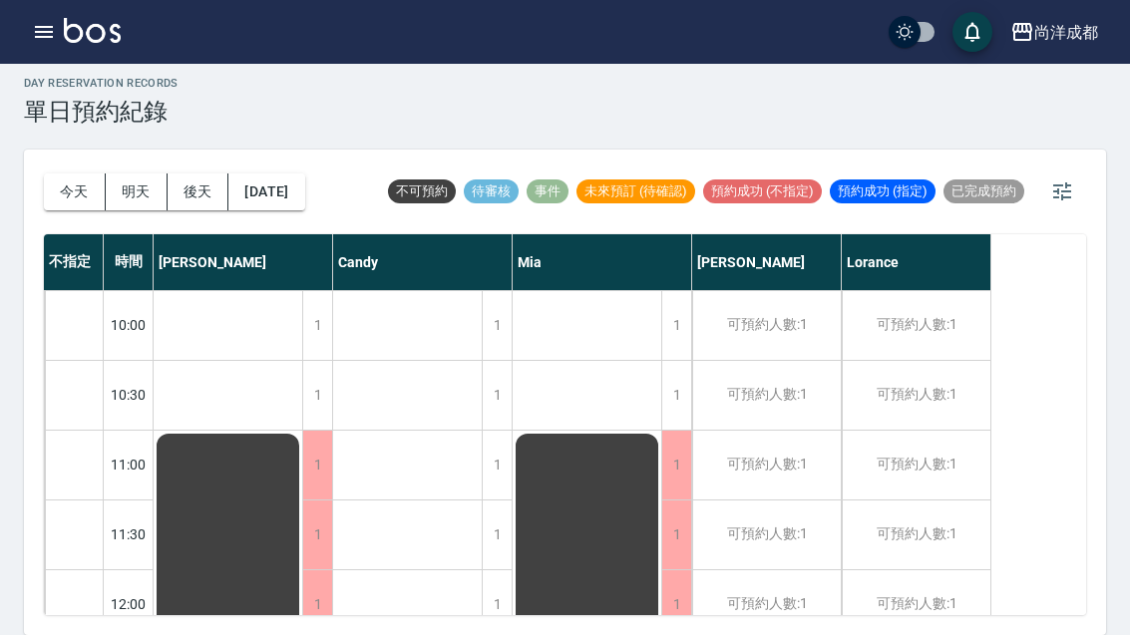
click at [68, 173] on button "今天" at bounding box center [75, 191] width 62 height 37
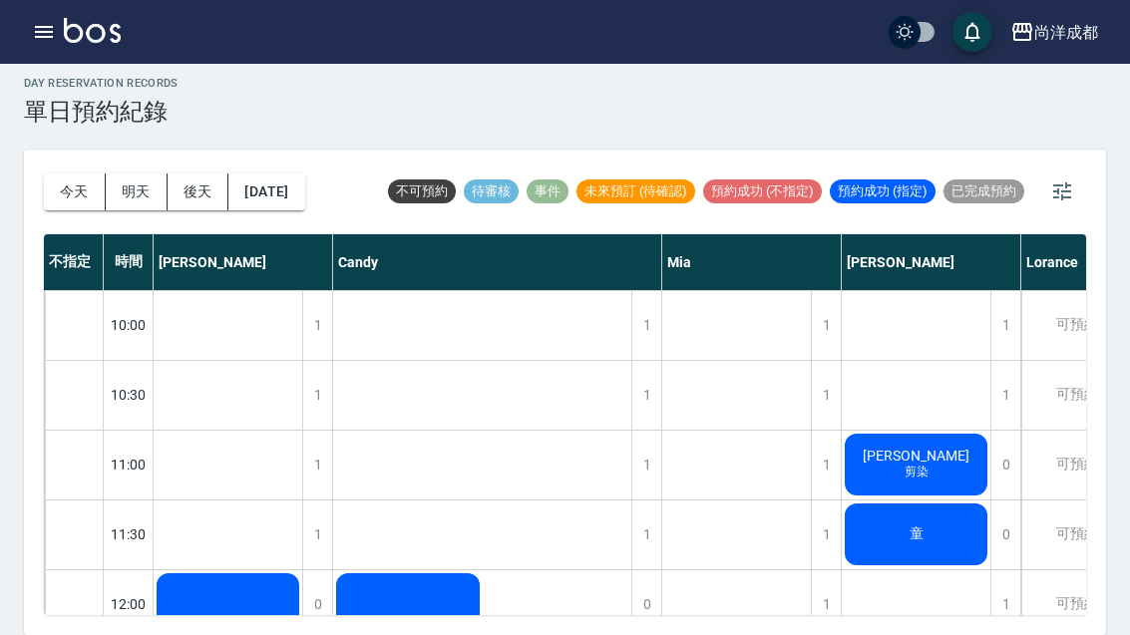
click at [285, 614] on span "[PERSON_NAME]" at bounding box center [228, 622] width 115 height 16
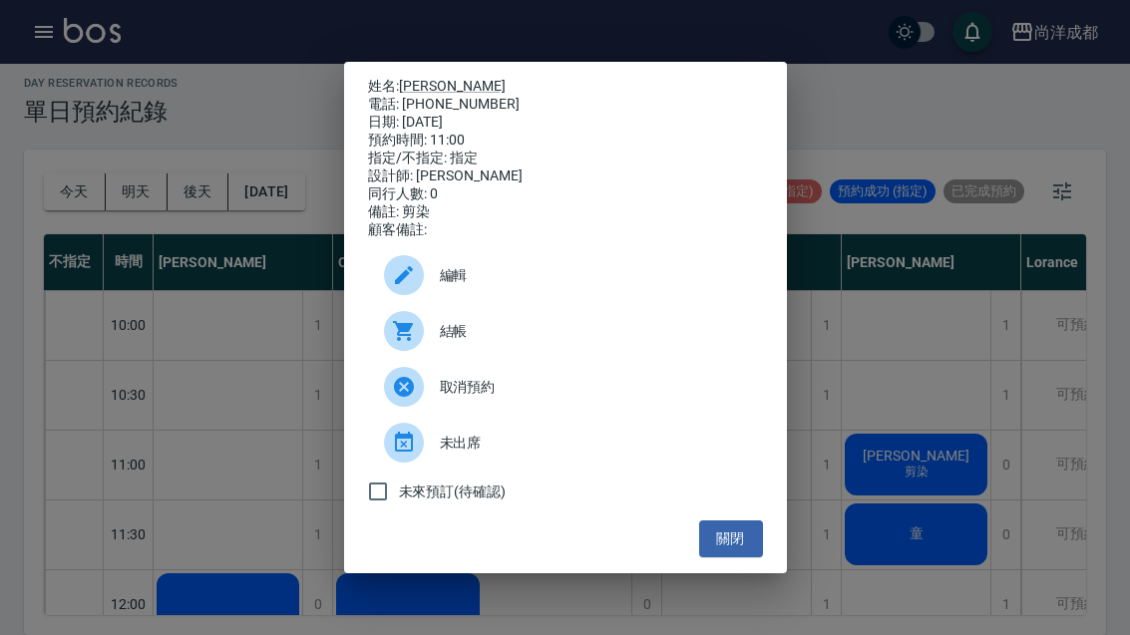
click at [865, 276] on div "姓名: [PERSON_NAME] 電話: [PHONE_NUMBER] 日期: [DATE] 預約時間: 11:00 指定/不指定: 指定 設計師: [PE…" at bounding box center [565, 317] width 1130 height 635
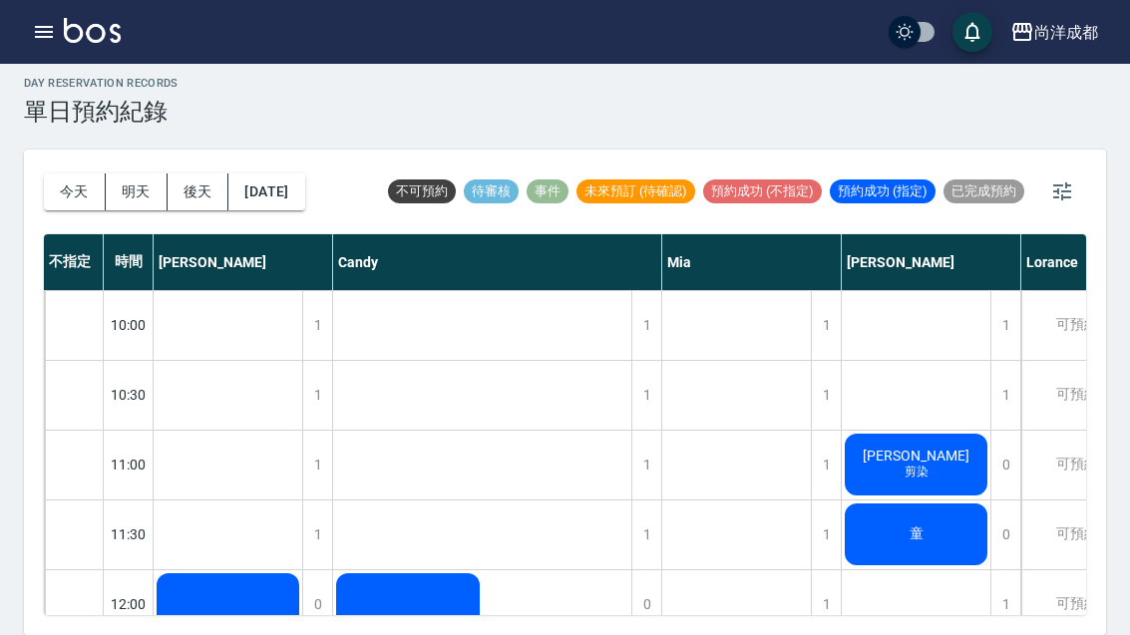
click at [302, 570] on div "童" at bounding box center [228, 639] width 149 height 138
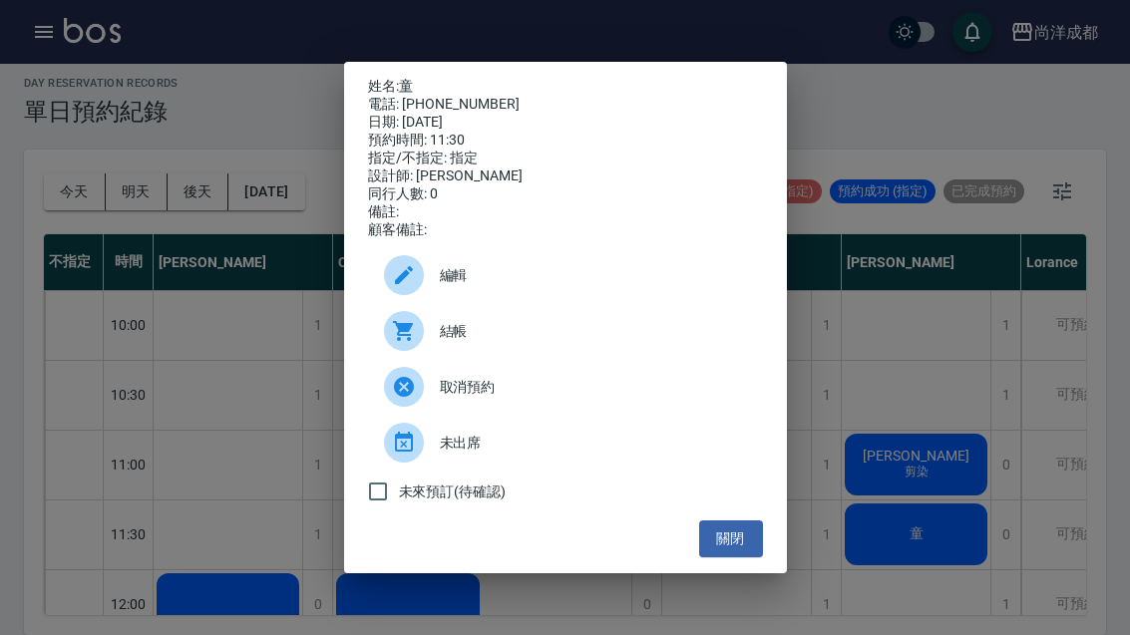
click at [737, 554] on button "關閉" at bounding box center [731, 538] width 64 height 37
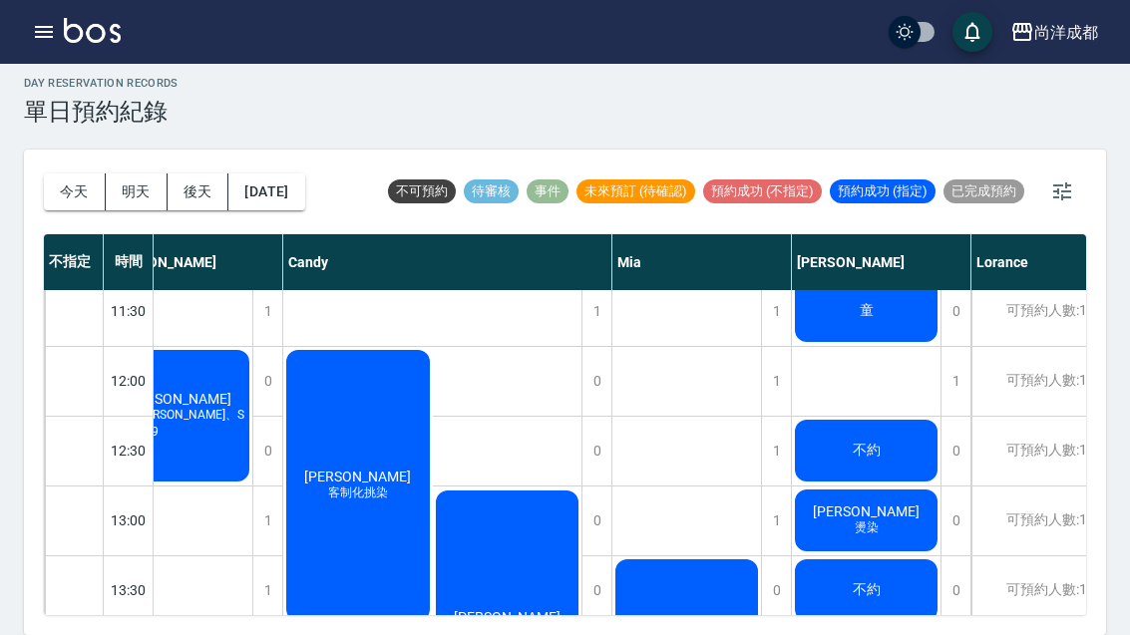
scroll to position [224, 50]
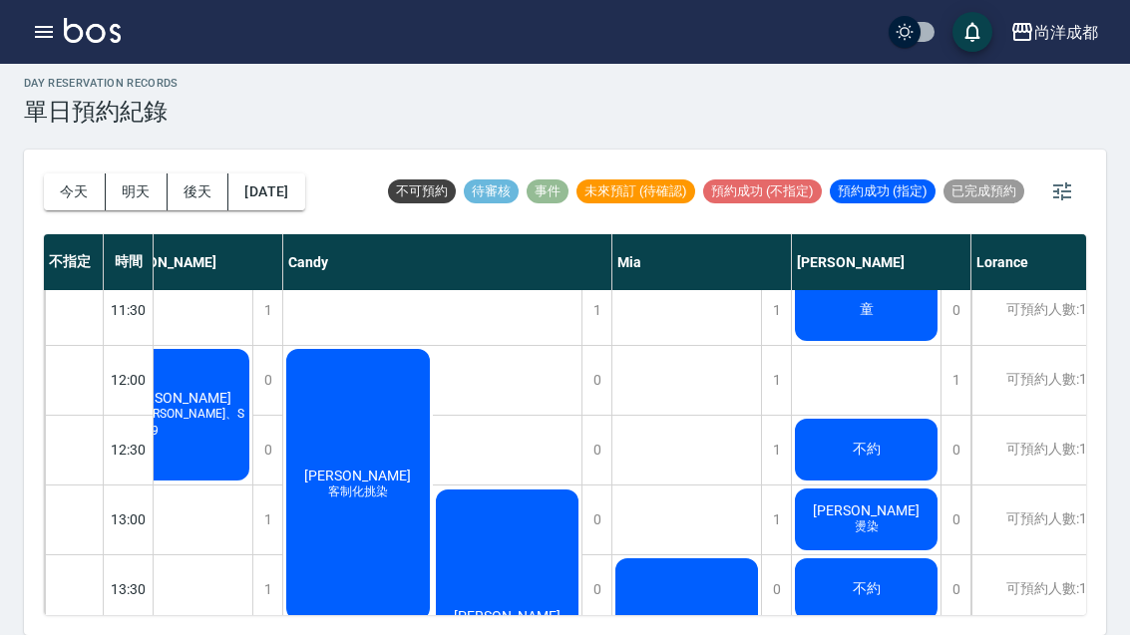
click at [252, 472] on div "[PERSON_NAME]" at bounding box center [178, 415] width 149 height 138
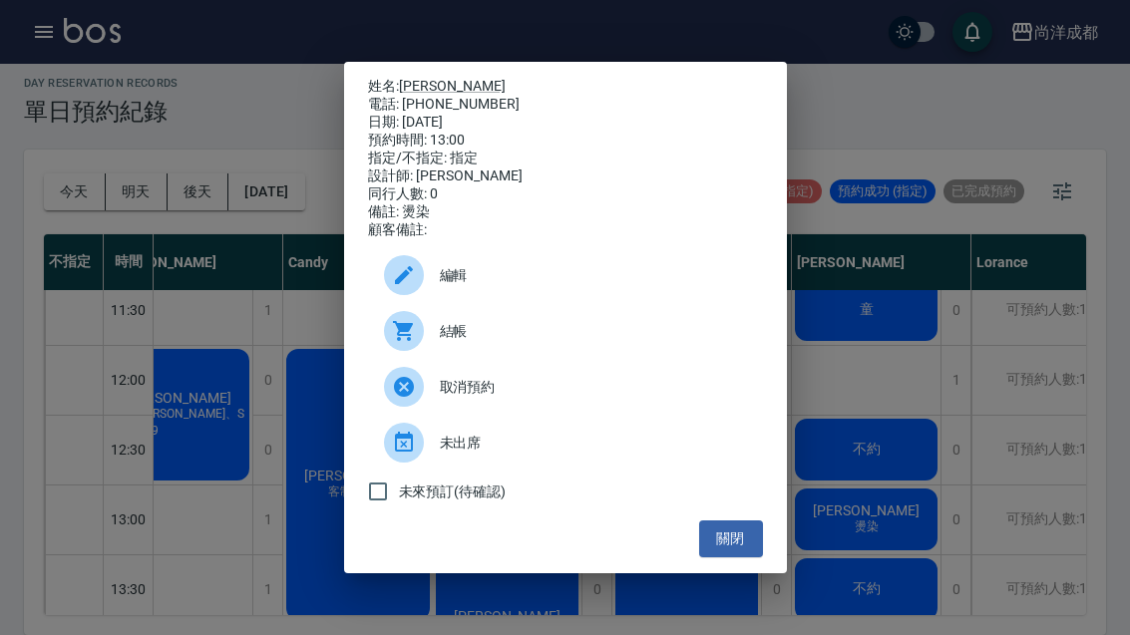
click at [738, 557] on button "關閉" at bounding box center [731, 538] width 64 height 37
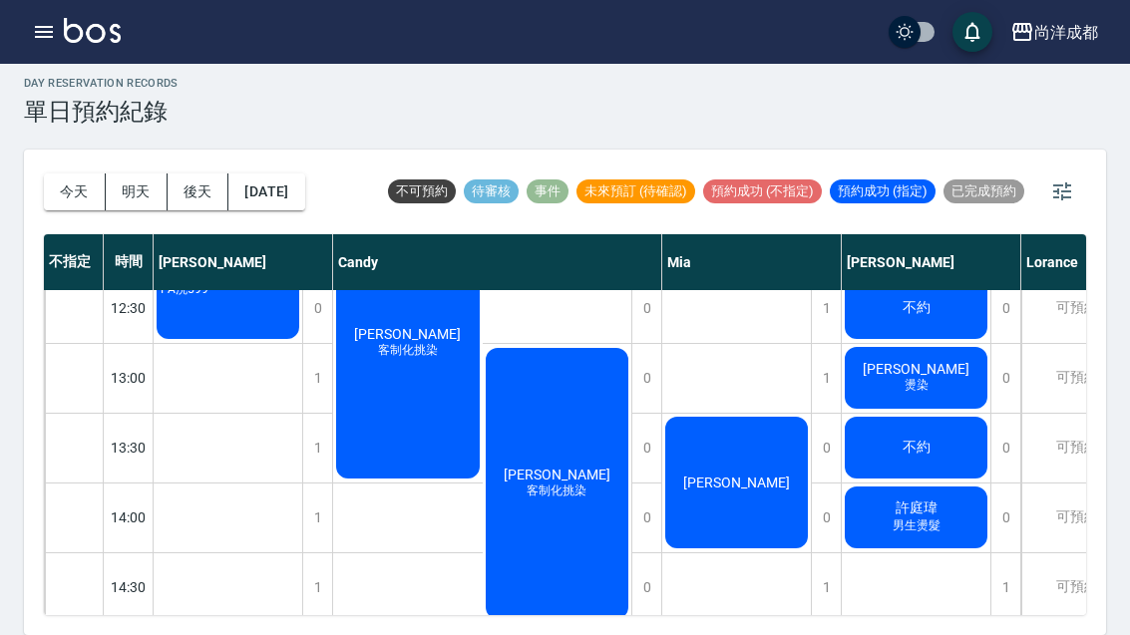
scroll to position [367, 0]
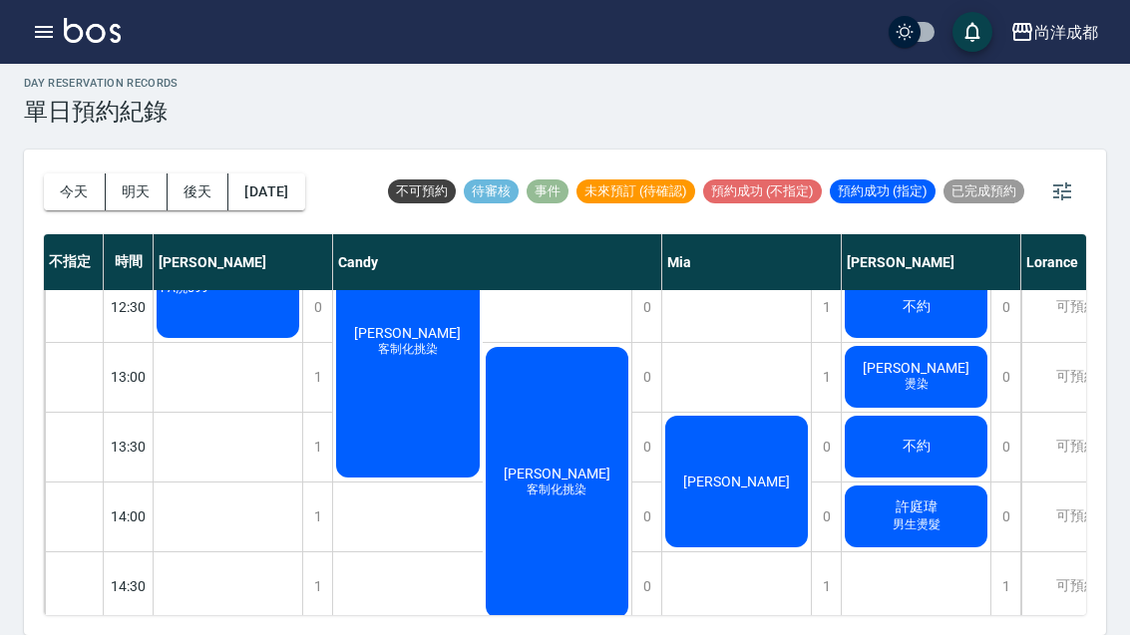
click at [299, 297] on span "客制化挑染" at bounding box center [228, 280] width 143 height 34
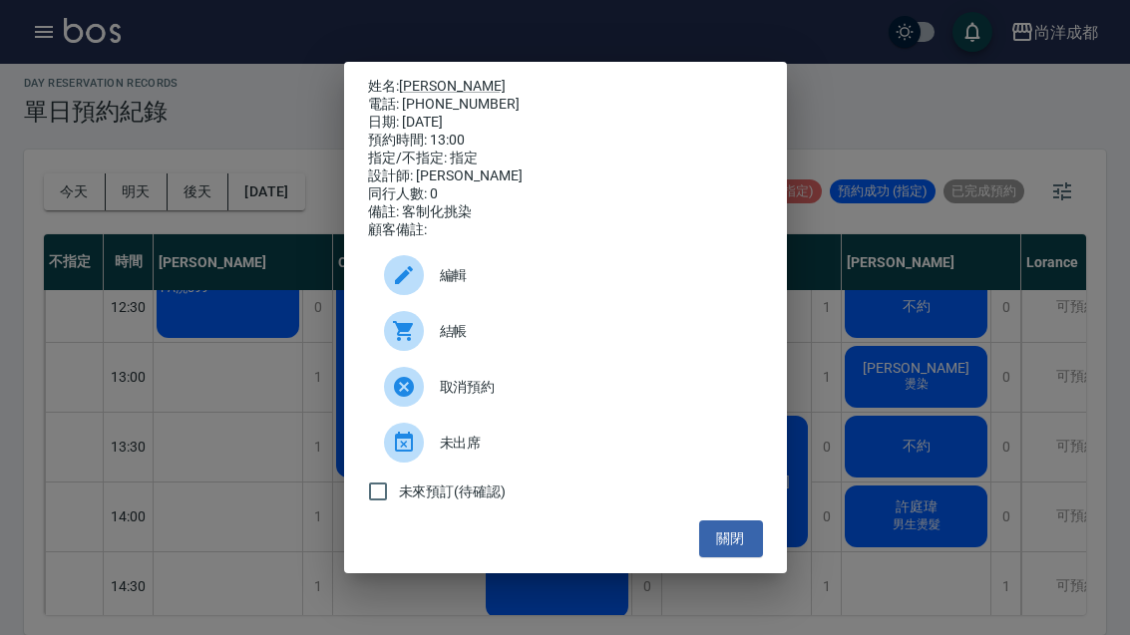
click at [741, 546] on button "關閉" at bounding box center [731, 538] width 64 height 37
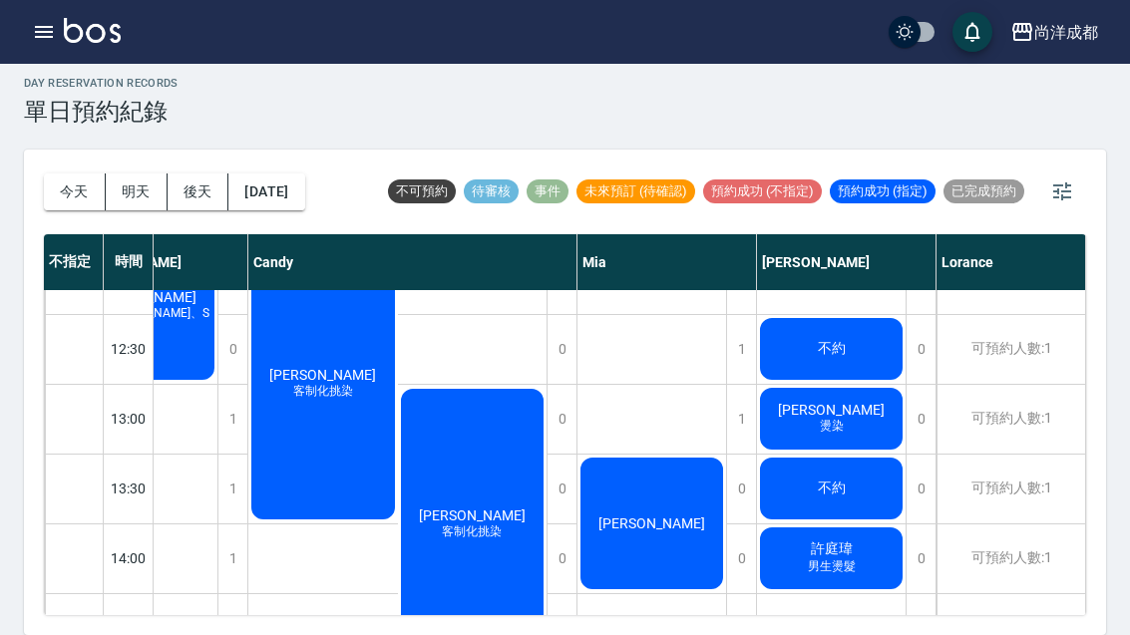
scroll to position [67, 85]
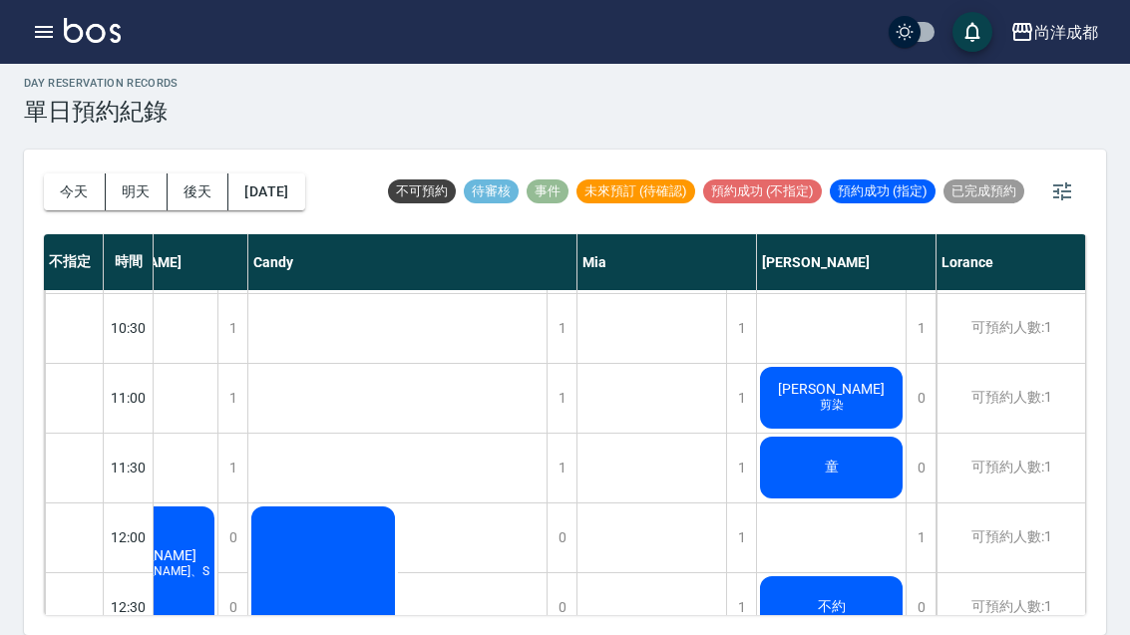
click at [217, 504] on div "童" at bounding box center [143, 573] width 149 height 138
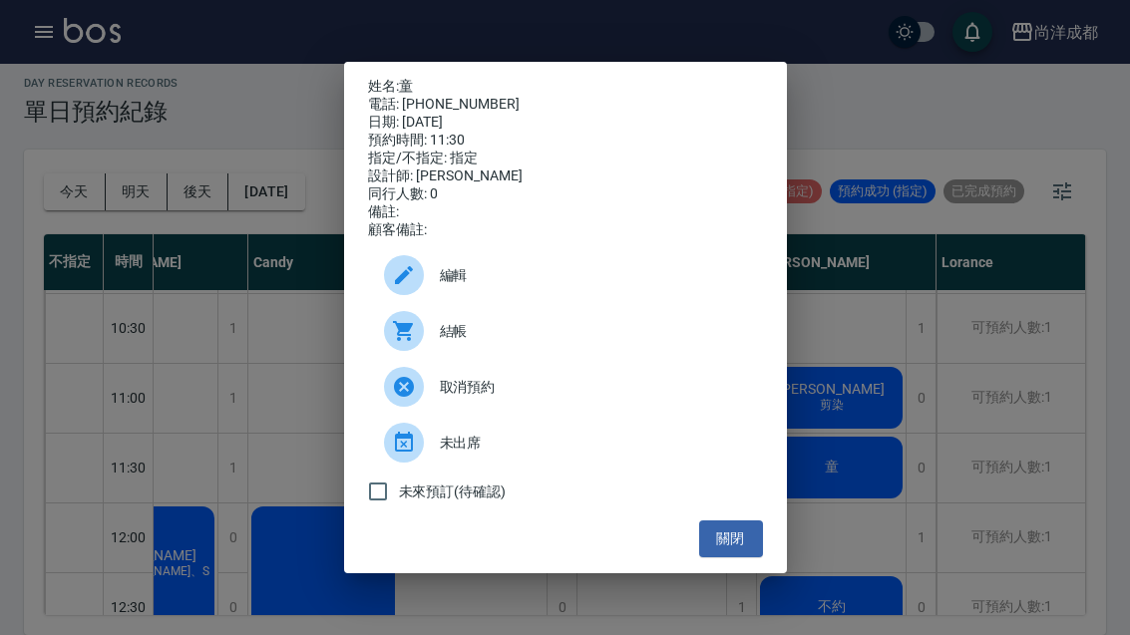
click at [781, 573] on div "姓名: 童 電話: [PHONE_NUMBER] 日期: [DATE] 預約時間: 11:30 指定/不指定: 指定 設計師: [PERSON_NAME] 同…" at bounding box center [565, 318] width 443 height 512
click at [718, 557] on button "關閉" at bounding box center [731, 538] width 64 height 37
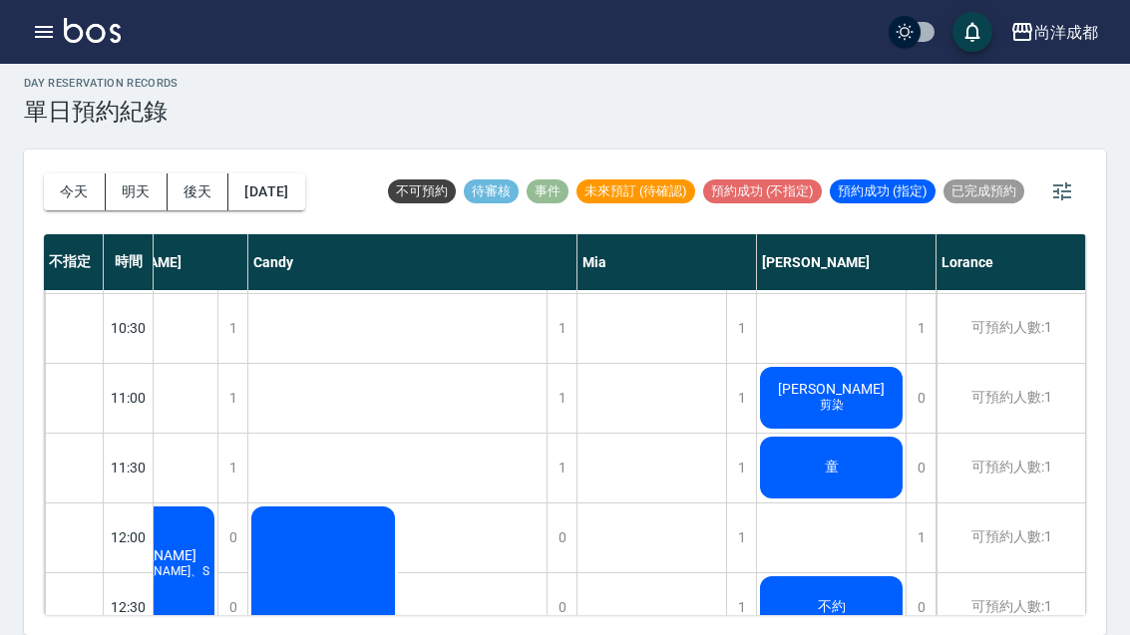
click at [727, 578] on div "1" at bounding box center [741, 607] width 30 height 69
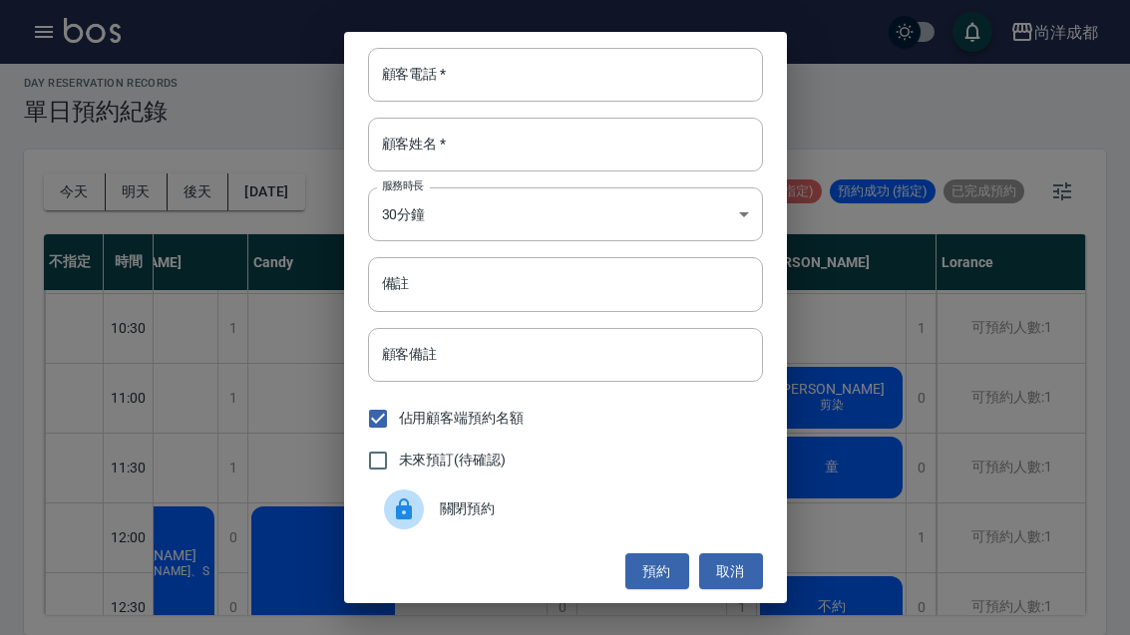
click at [975, 321] on div "顧客電話   * 顧客電話   * 顧客姓名   * 顧客姓名   * 服務時長 30分鐘 1 服務時長 備註 備註 顧客備註 顧客備註 佔用顧客端預約名額 …" at bounding box center [565, 317] width 1130 height 635
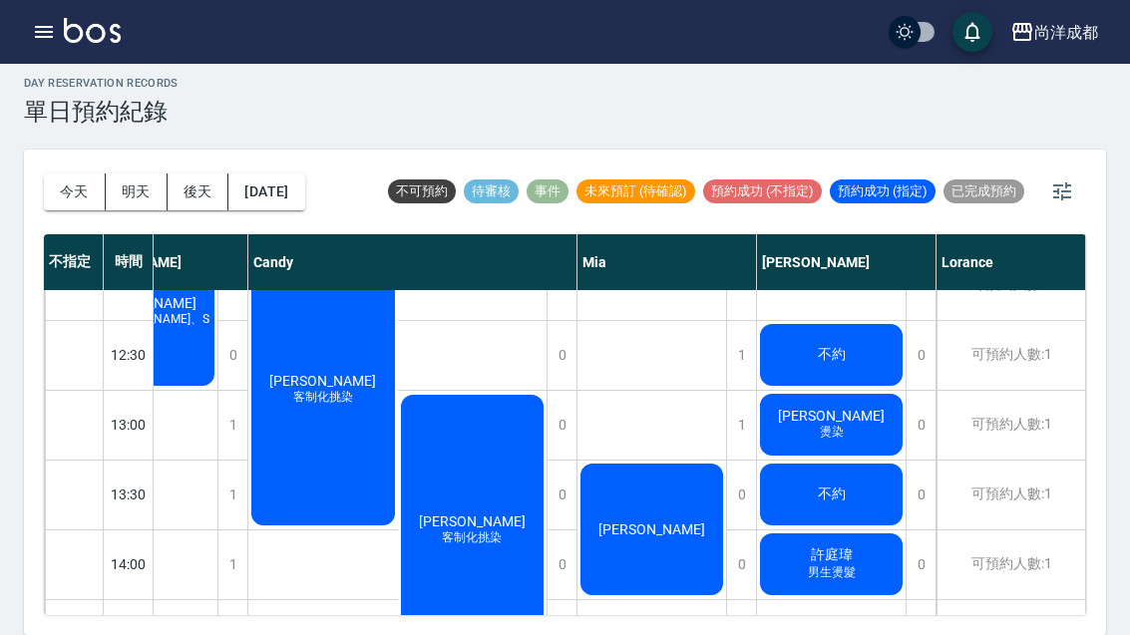
scroll to position [323, 85]
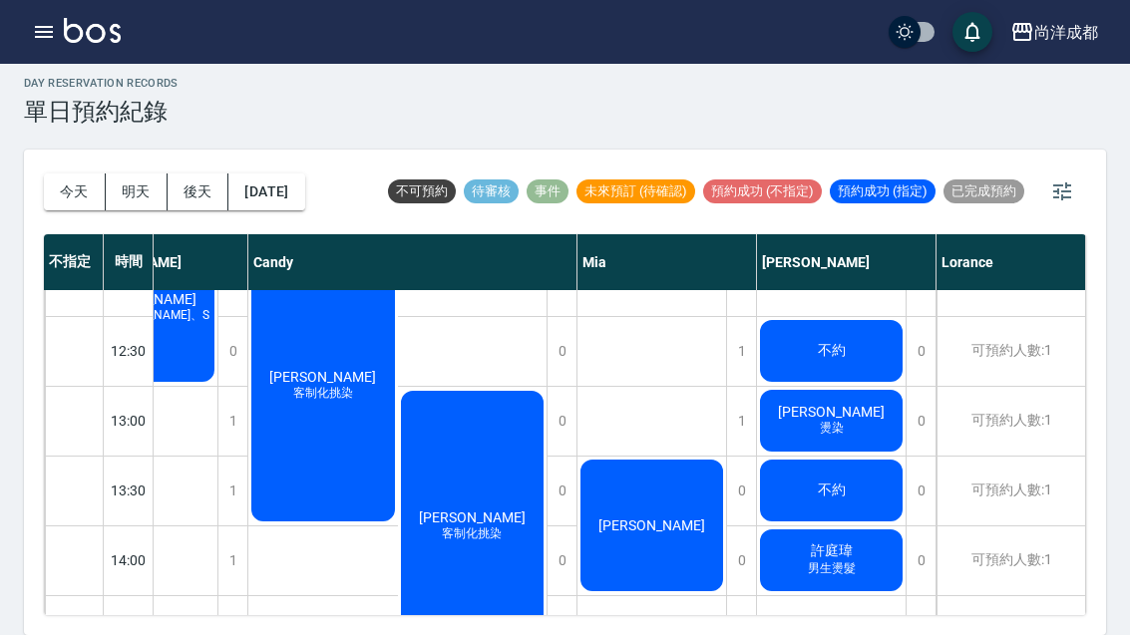
click at [217, 385] on div "[PERSON_NAME]" at bounding box center [143, 316] width 149 height 138
